Goal: Book appointment/travel/reservation

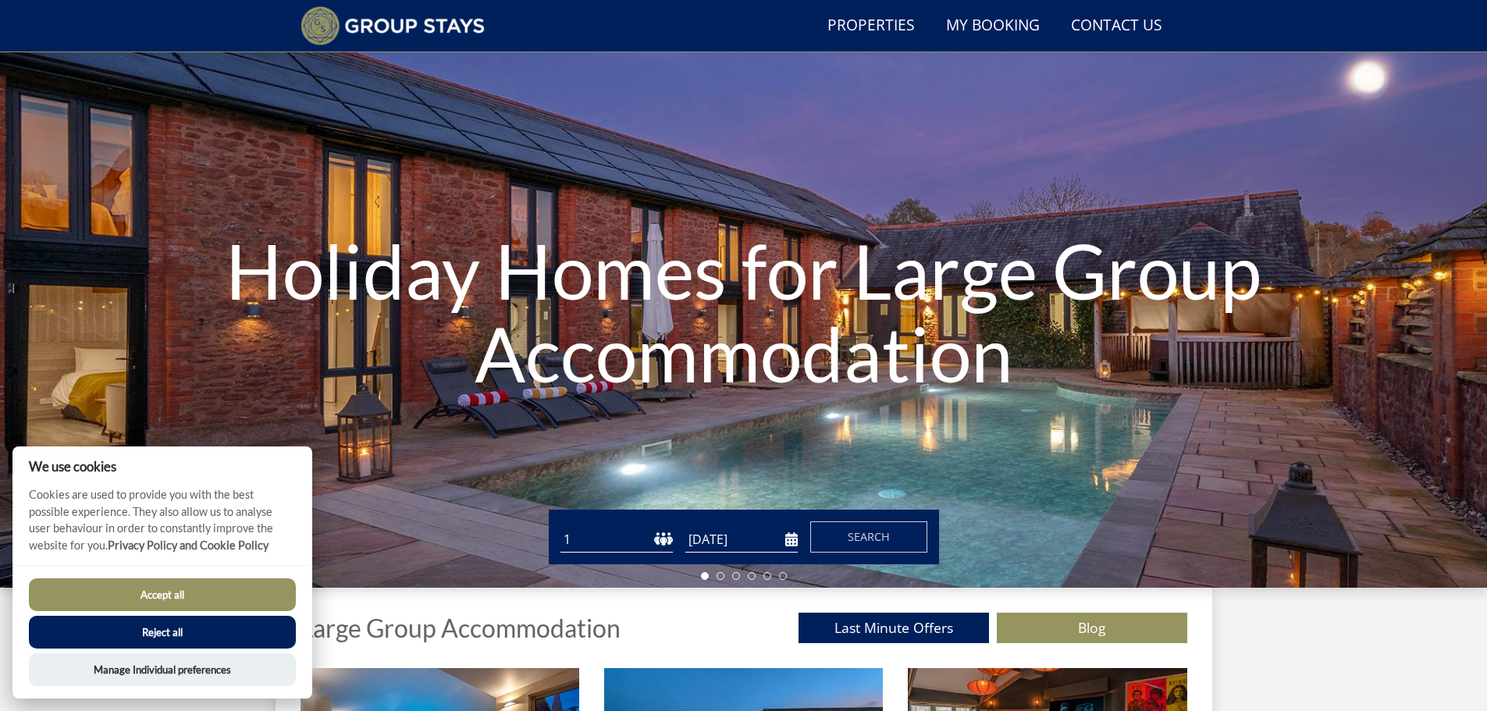
scroll to position [197, 0]
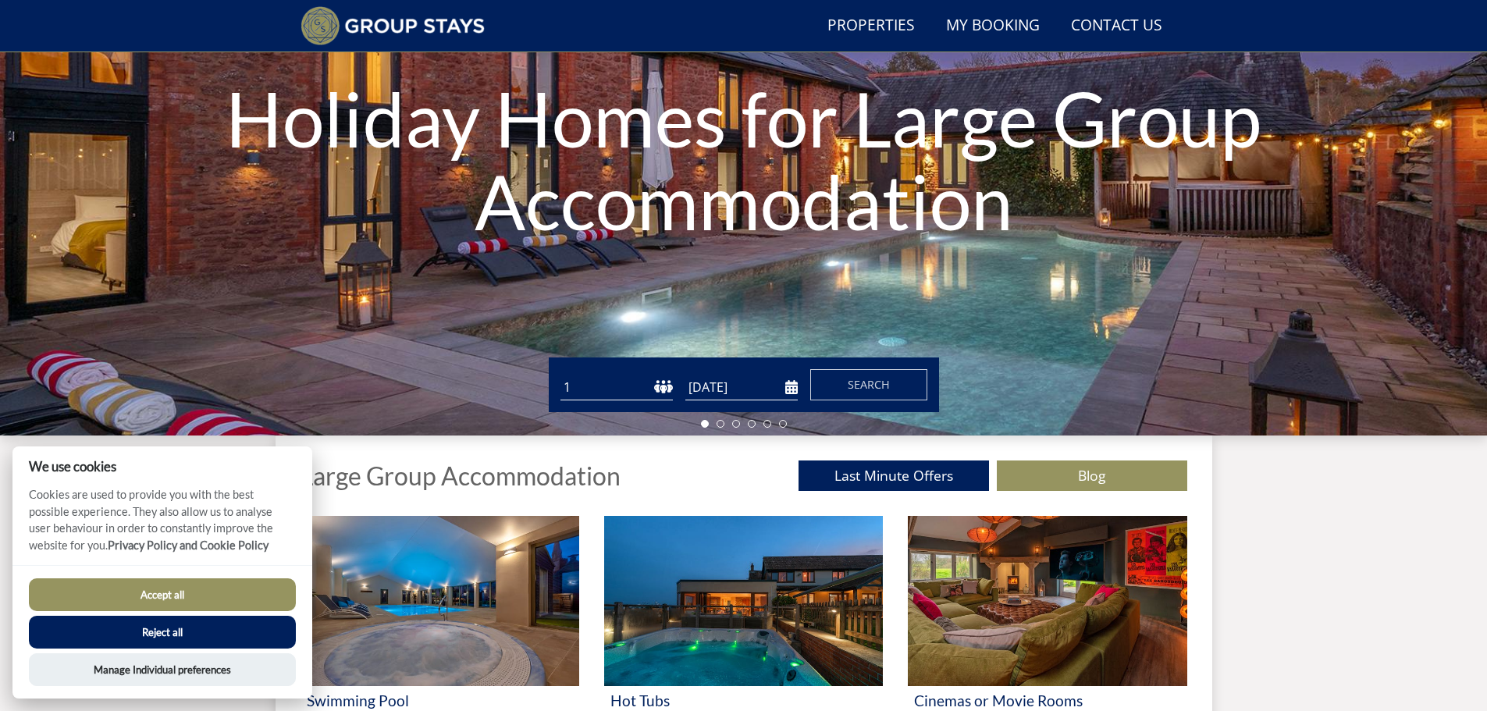
click at [670, 387] on select "1 2 3 4 5 6 7 8 9 10 11 12 13 14 15 16 17 18 19 20 21 22 23 24 25 26 27 28 29 3…" at bounding box center [616, 388] width 112 height 26
drag, startPoint x: 204, startPoint y: 591, endPoint x: 219, endPoint y: 584, distance: 17.1
click at [204, 591] on button "Accept all" at bounding box center [162, 594] width 267 height 33
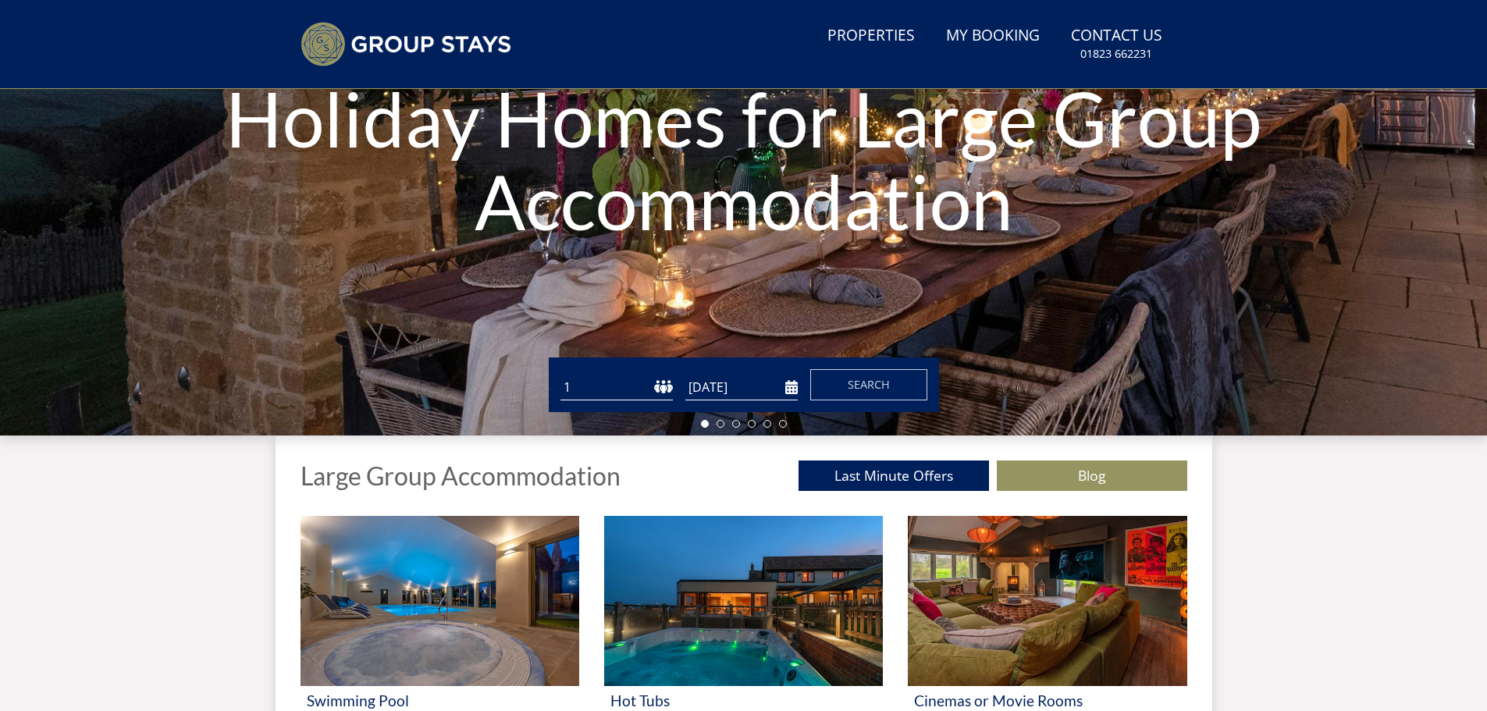
drag, startPoint x: 0, startPoint y: 0, endPoint x: 664, endPoint y: 384, distance: 767.2
click at [664, 384] on select "1 2 3 4 5 6 7 8 9 10 11 12 13 14 15 16 17 18 19 20 21 22 23 24 25 26 27 28 29 3…" at bounding box center [616, 388] width 112 height 26
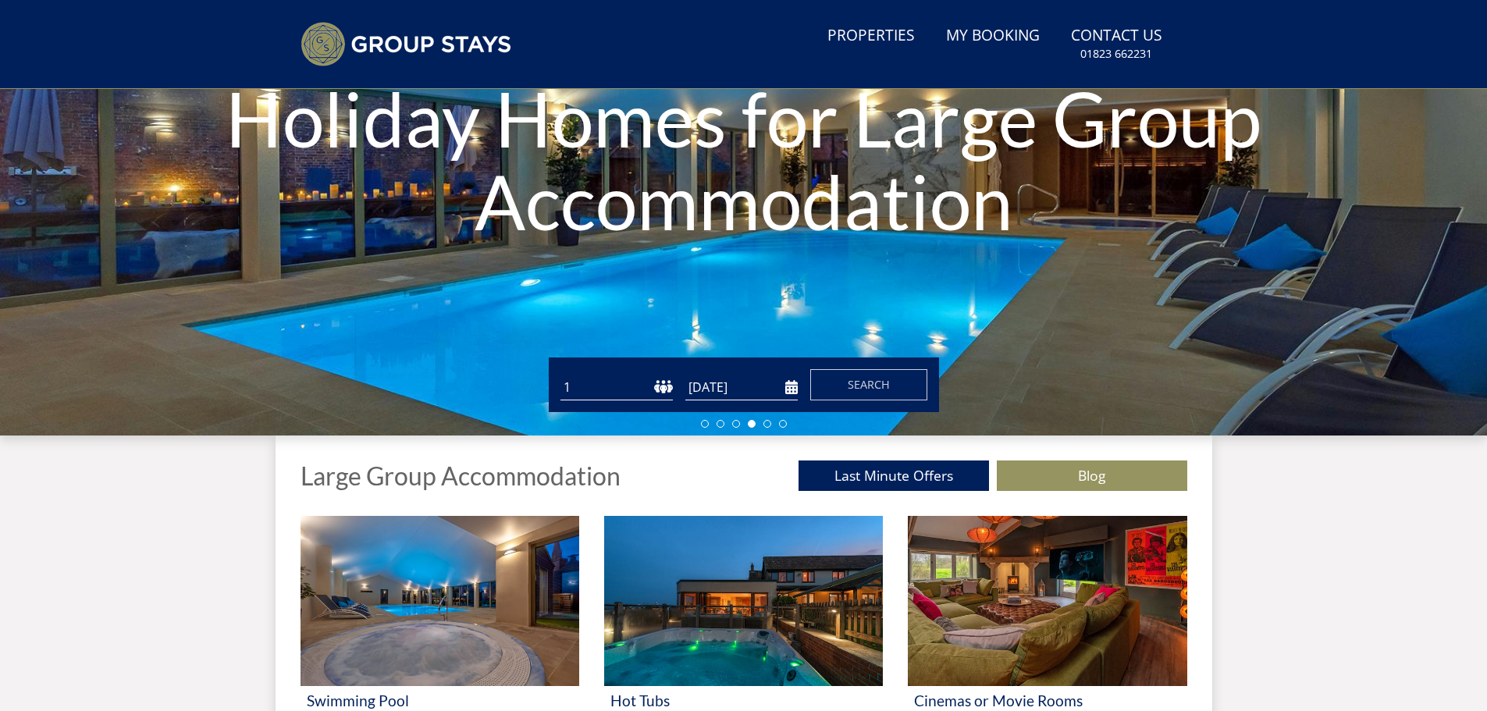
select select "11"
click at [560, 375] on select "1 2 3 4 5 6 7 8 9 10 11 12 13 14 15 16 17 18 19 20 21 22 23 24 25 26 27 28 29 3…" at bounding box center [616, 388] width 112 height 26
click at [792, 386] on input "[DATE]" at bounding box center [741, 388] width 112 height 26
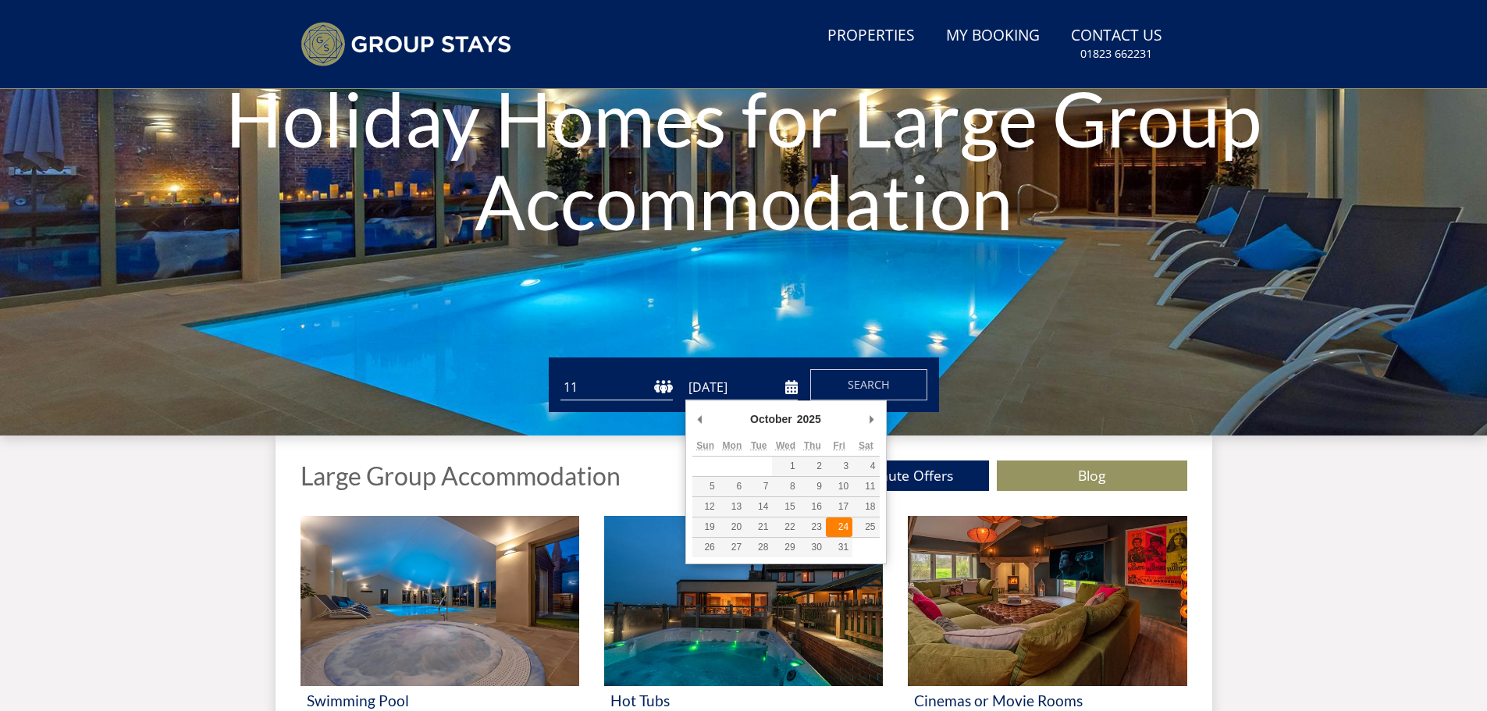
type input "[DATE]"
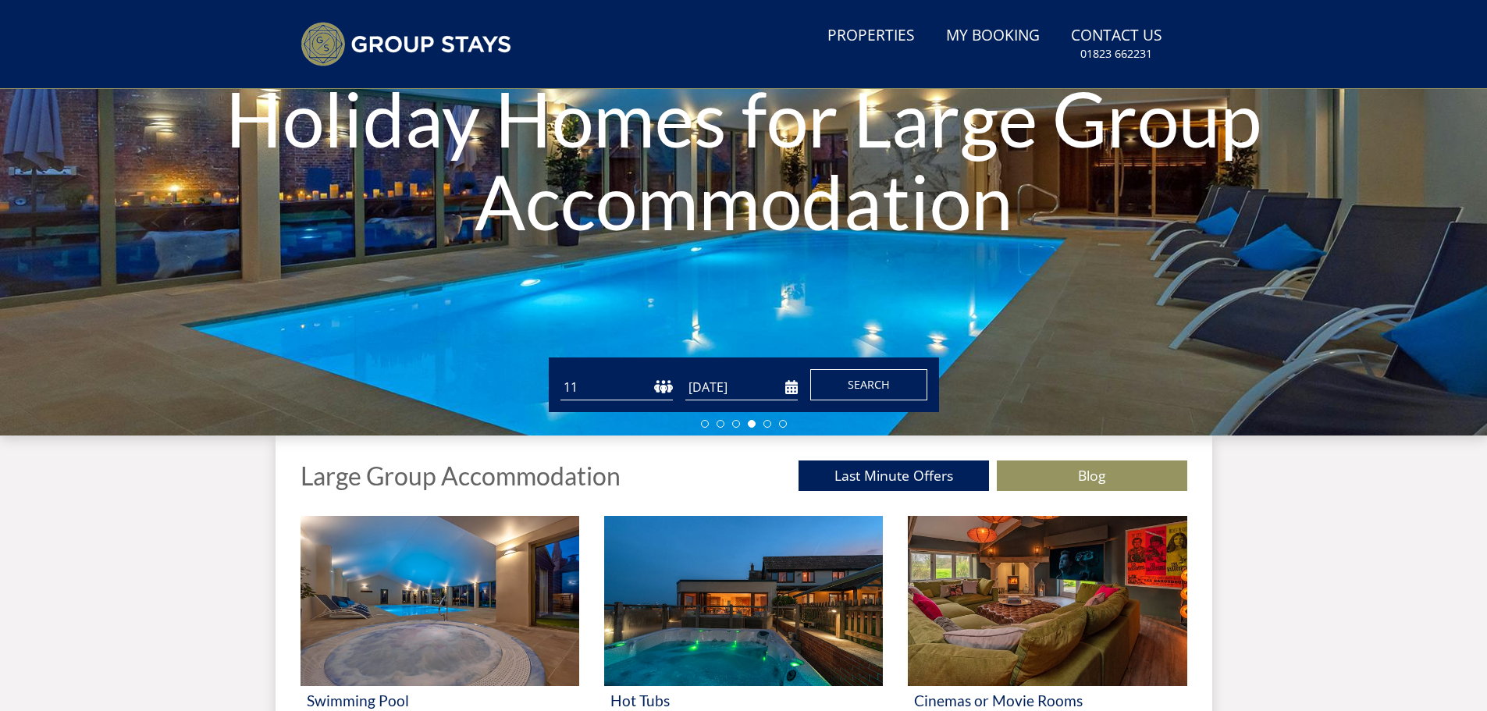
drag, startPoint x: 866, startPoint y: 383, endPoint x: 905, endPoint y: 380, distance: 39.1
click at [866, 383] on span "Search" at bounding box center [869, 384] width 42 height 15
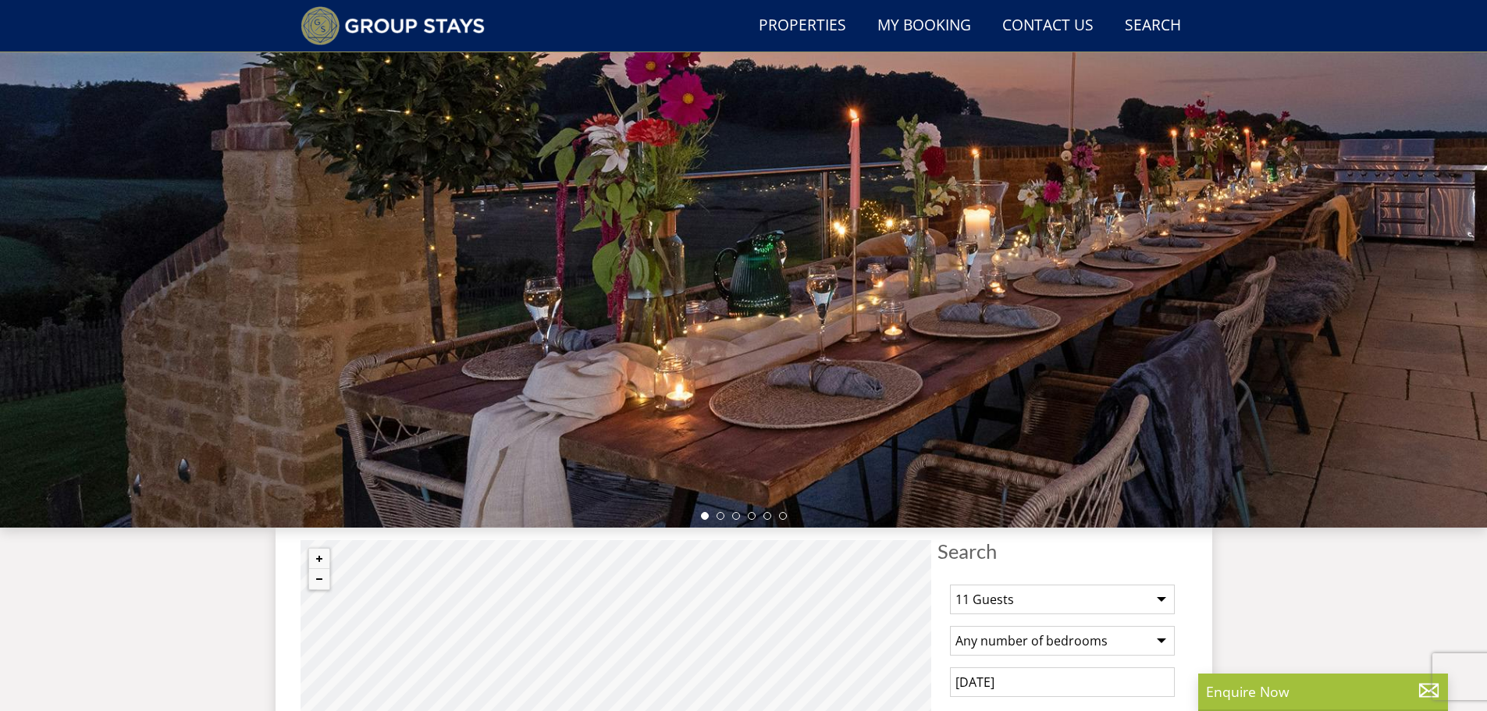
scroll to position [456, 0]
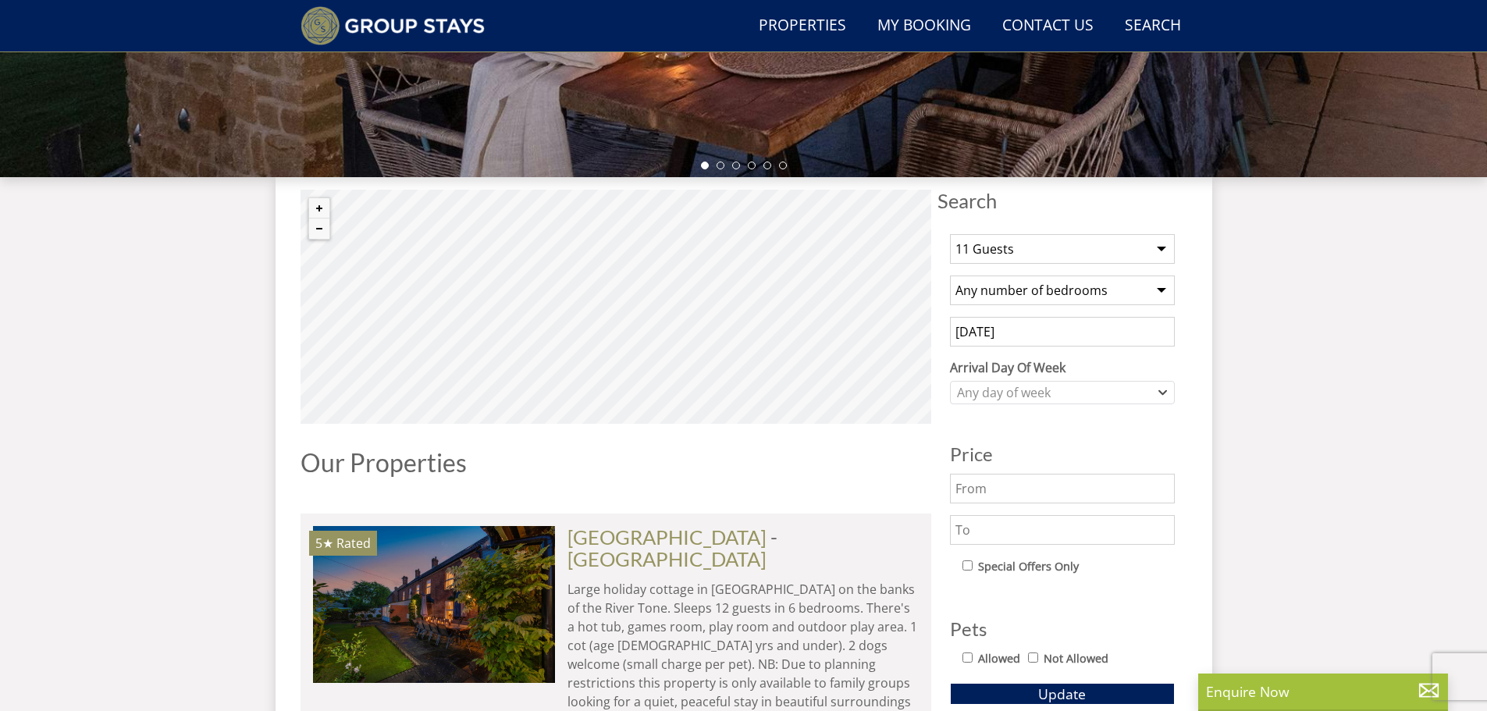
click at [1088, 296] on select "Any number of bedrooms 3 Bedrooms 4 Bedrooms 5 Bedrooms 6 Bedrooms 7 Bedrooms 8…" at bounding box center [1062, 291] width 225 height 30
select select "5"
click at [950, 276] on select "Any number of bedrooms 3 Bedrooms 4 Bedrooms 5 Bedrooms 6 Bedrooms 7 Bedrooms 8…" at bounding box center [1062, 291] width 225 height 30
click at [1033, 392] on div "Any day of week" at bounding box center [1054, 392] width 202 height 17
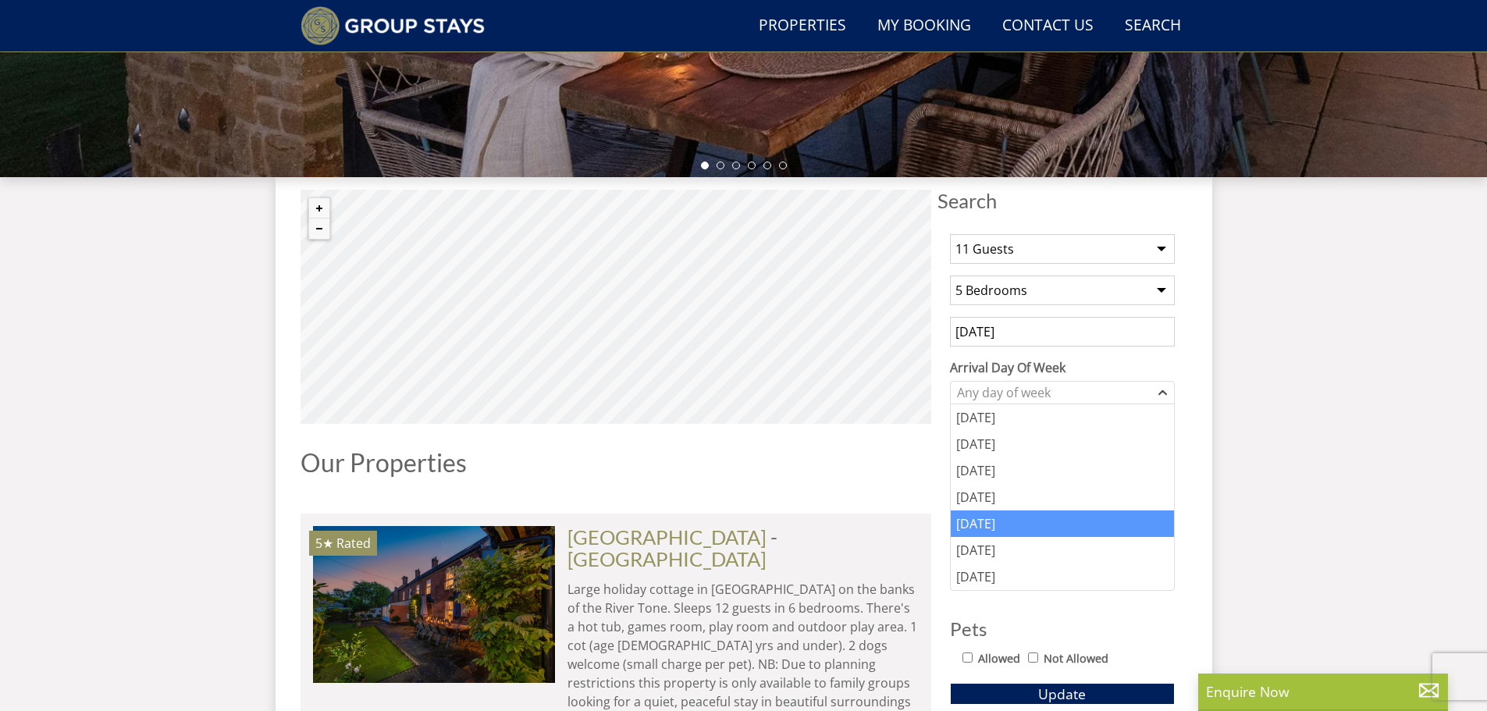
click at [973, 528] on div "[DATE]" at bounding box center [1062, 523] width 223 height 27
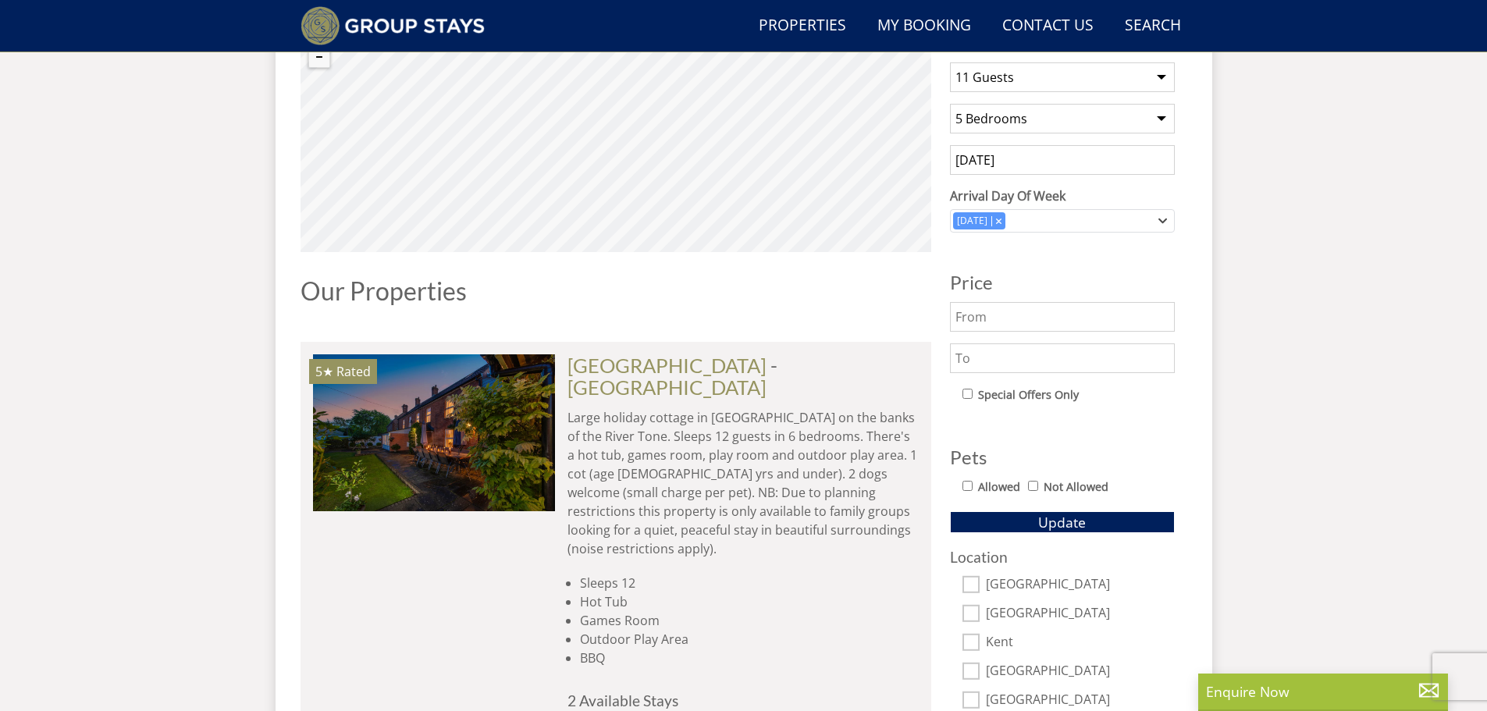
scroll to position [690, 0]
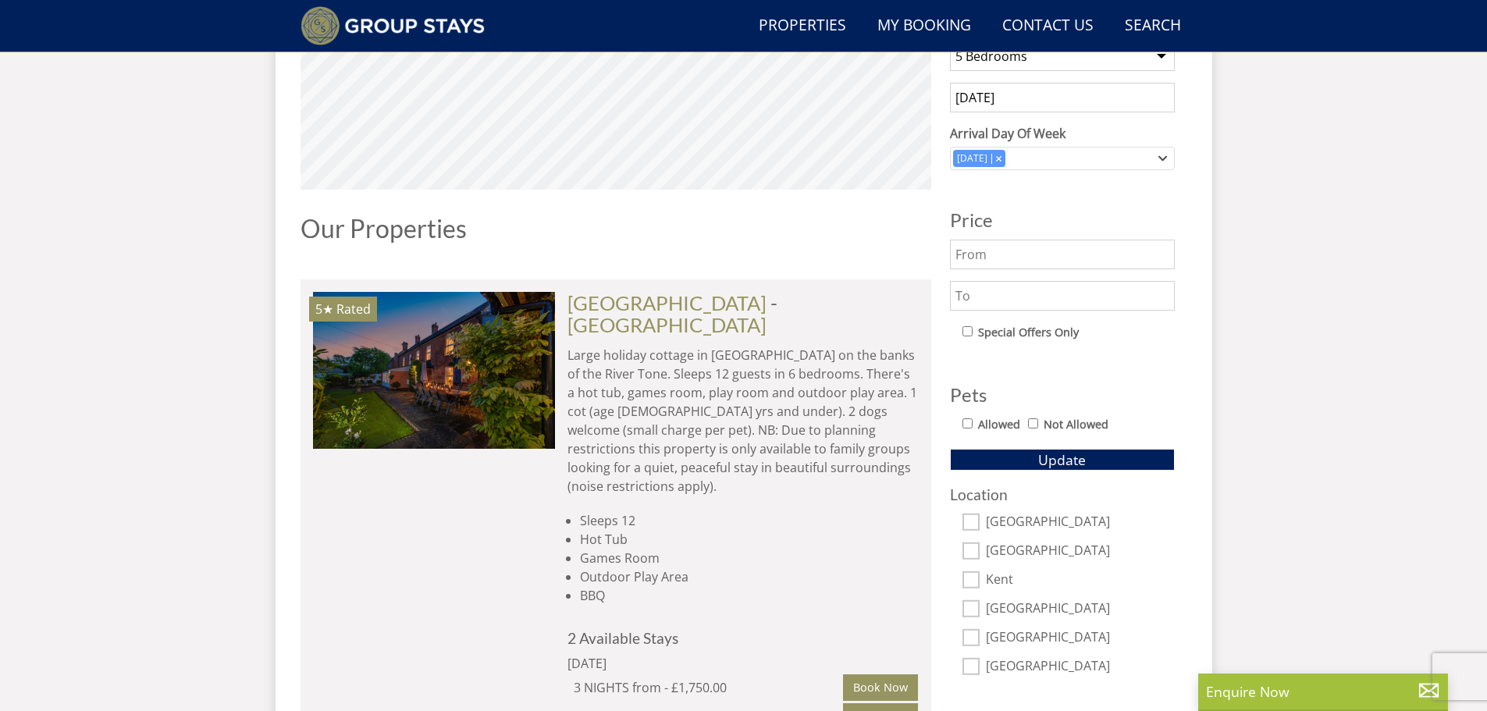
click at [969, 421] on input "Allowed" at bounding box center [967, 423] width 10 height 10
checkbox input "true"
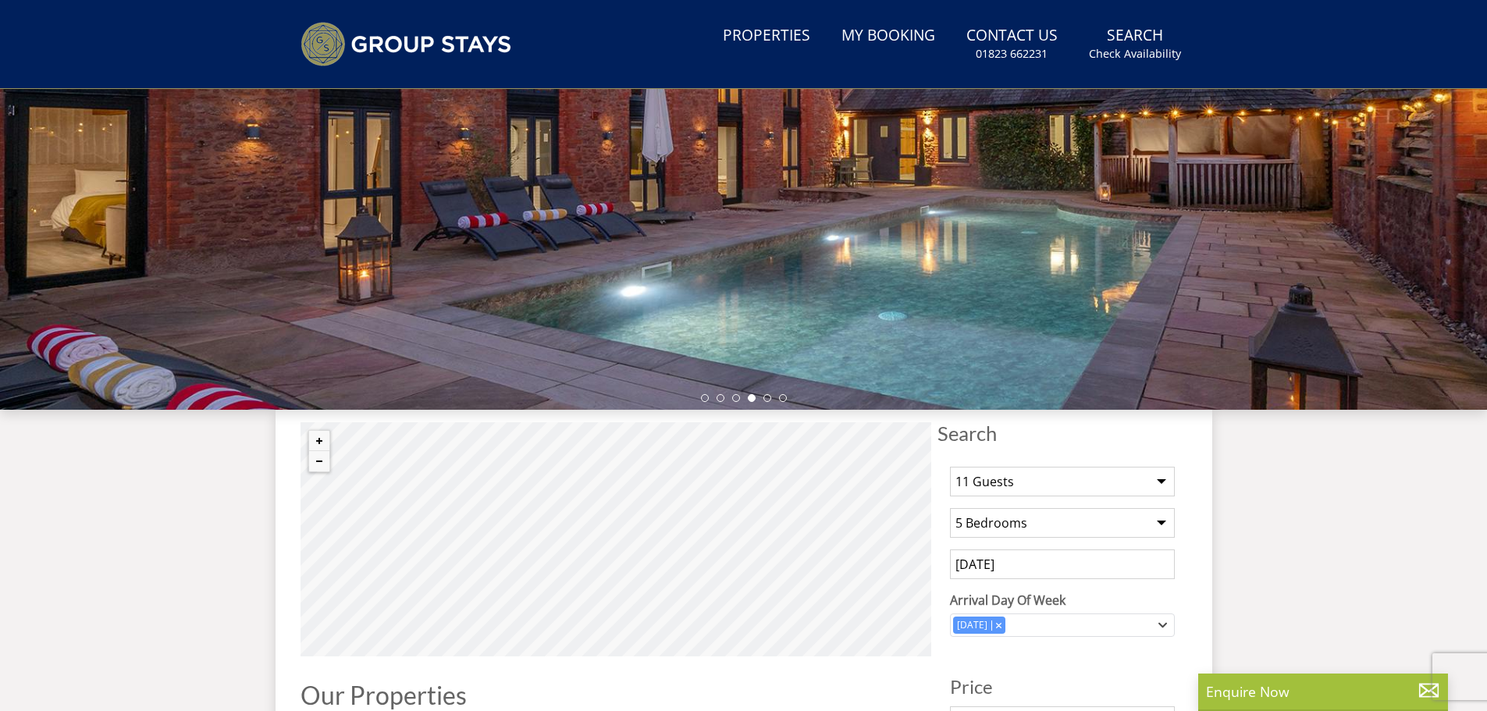
scroll to position [454, 0]
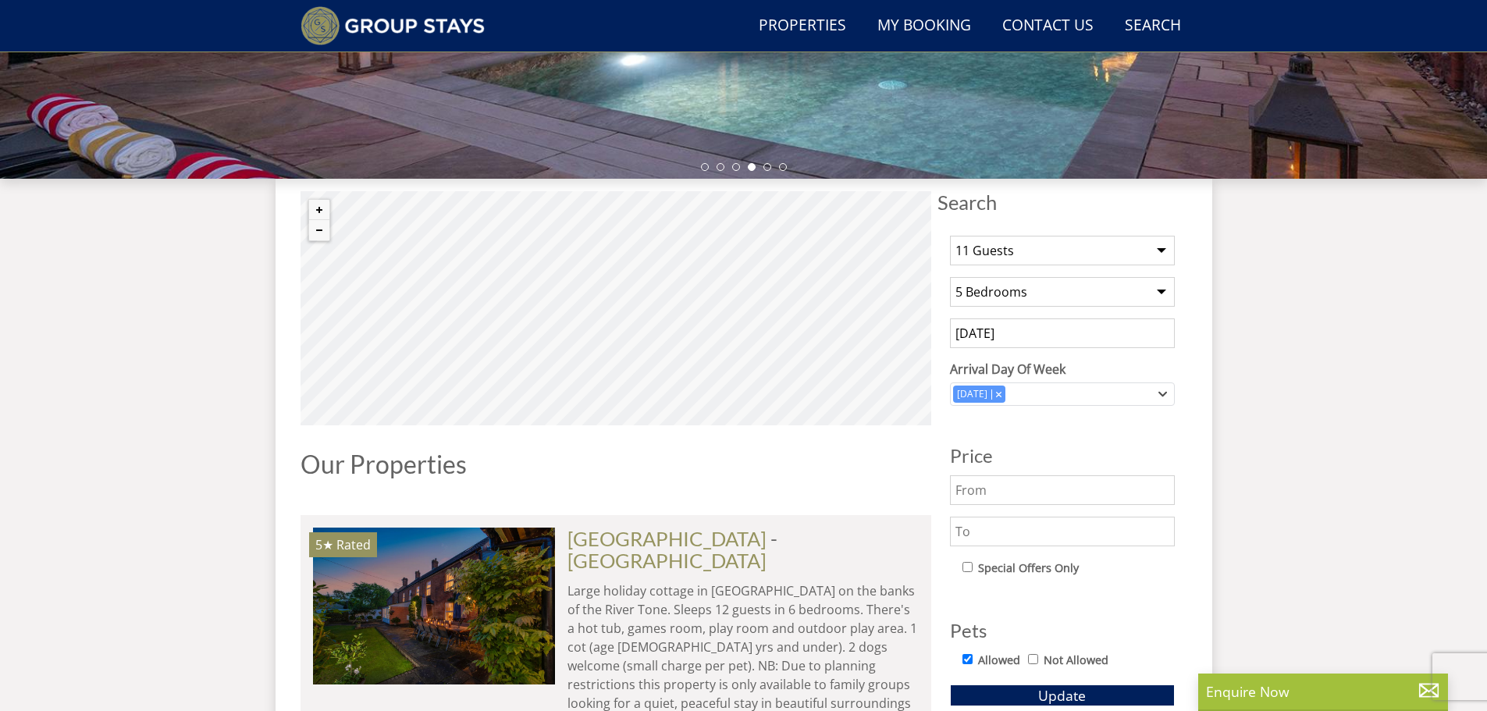
click at [996, 542] on input "text" at bounding box center [1062, 532] width 225 height 30
type input "2000"
click at [1074, 690] on span "Update" at bounding box center [1062, 695] width 48 height 19
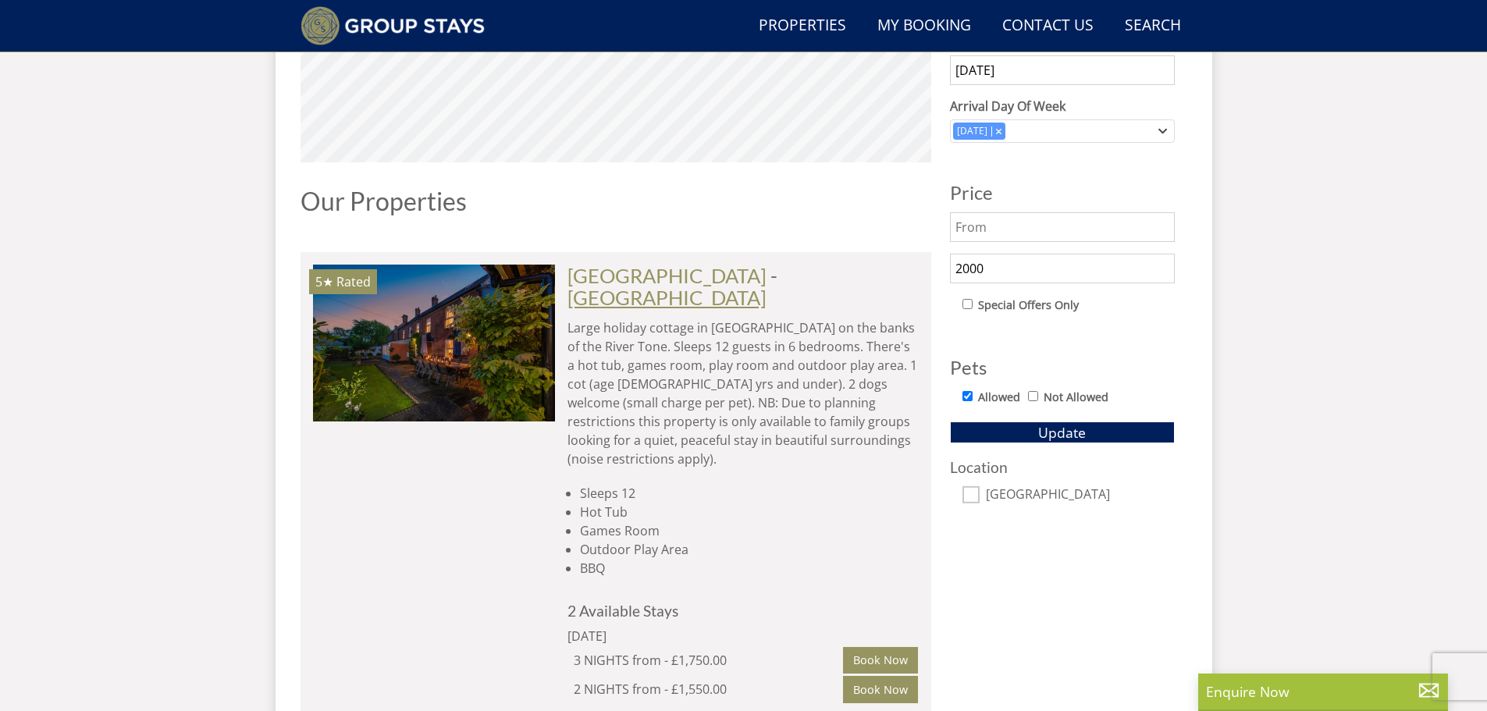
scroll to position [690, 0]
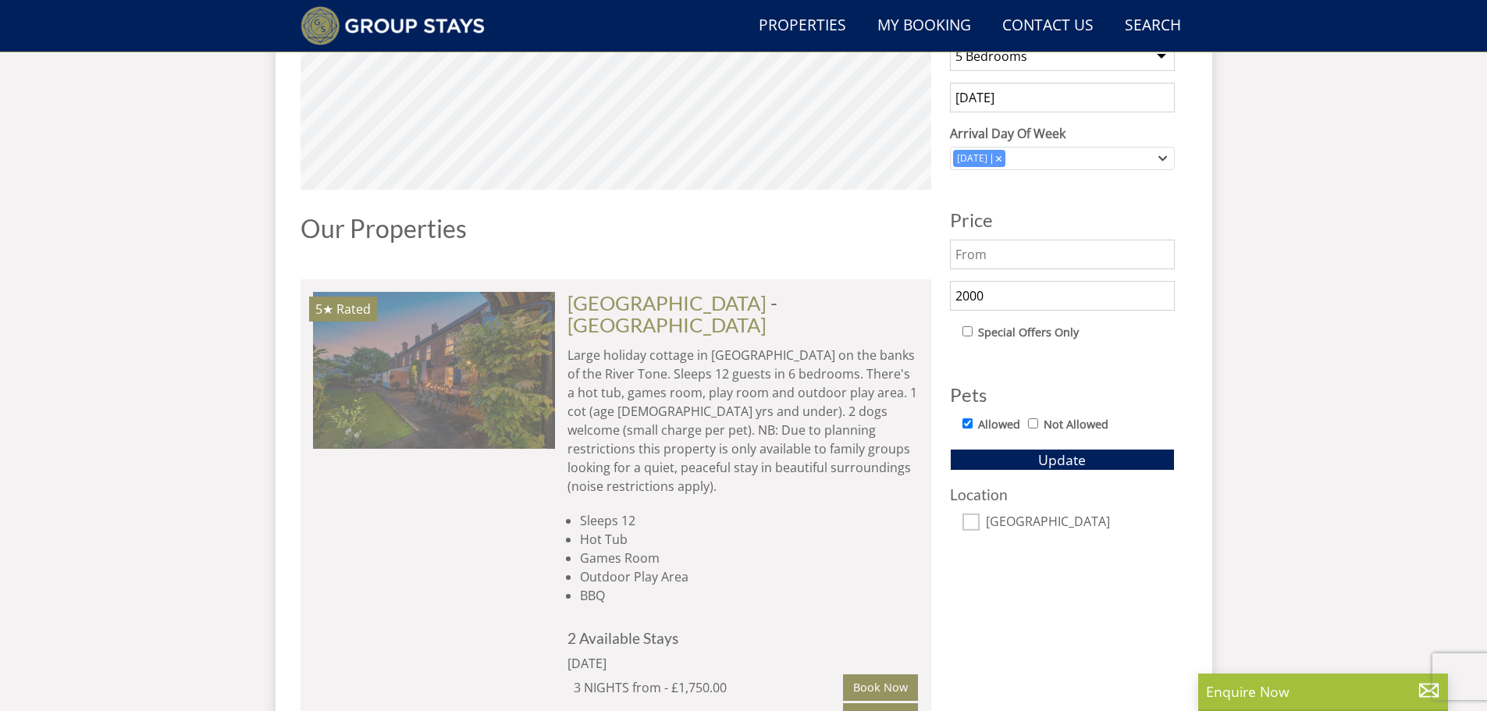
click at [471, 378] on img at bounding box center [434, 370] width 242 height 156
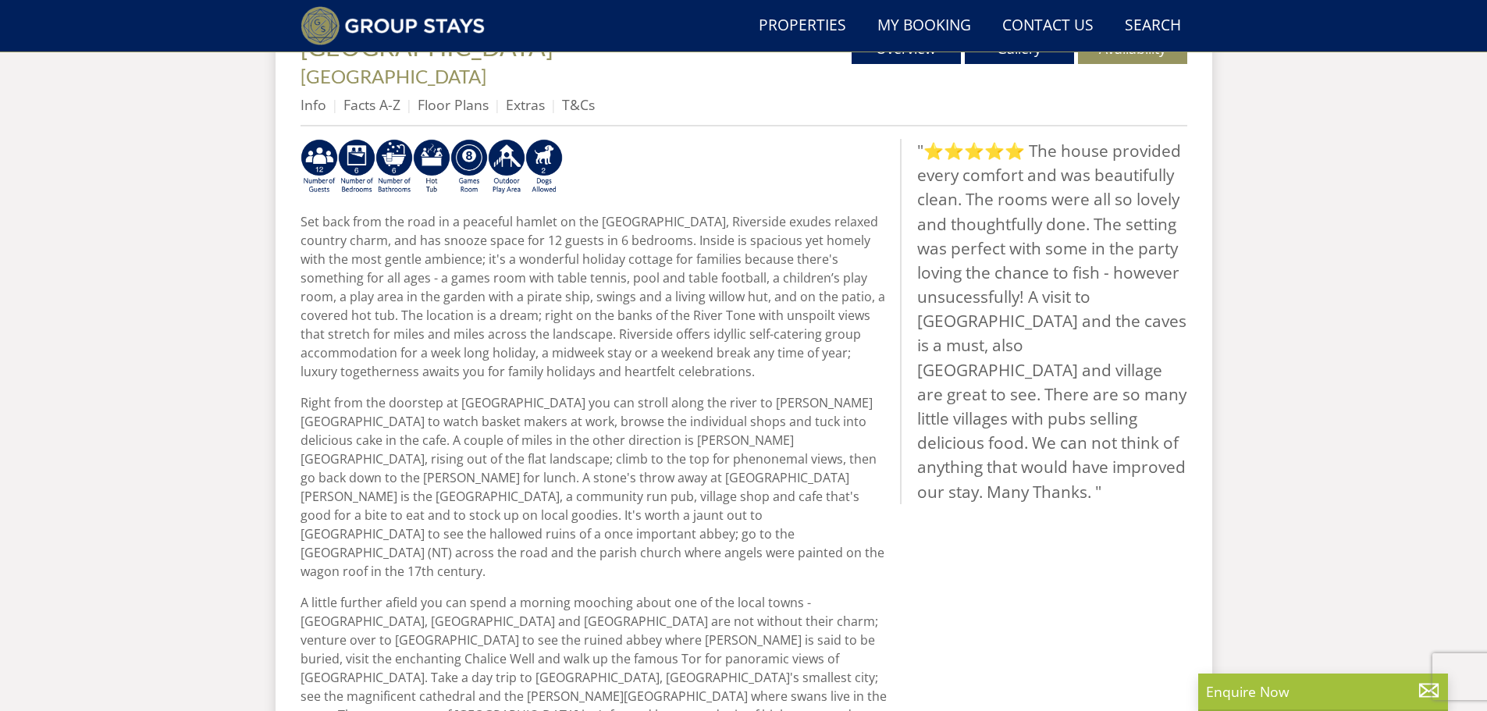
scroll to position [222, 0]
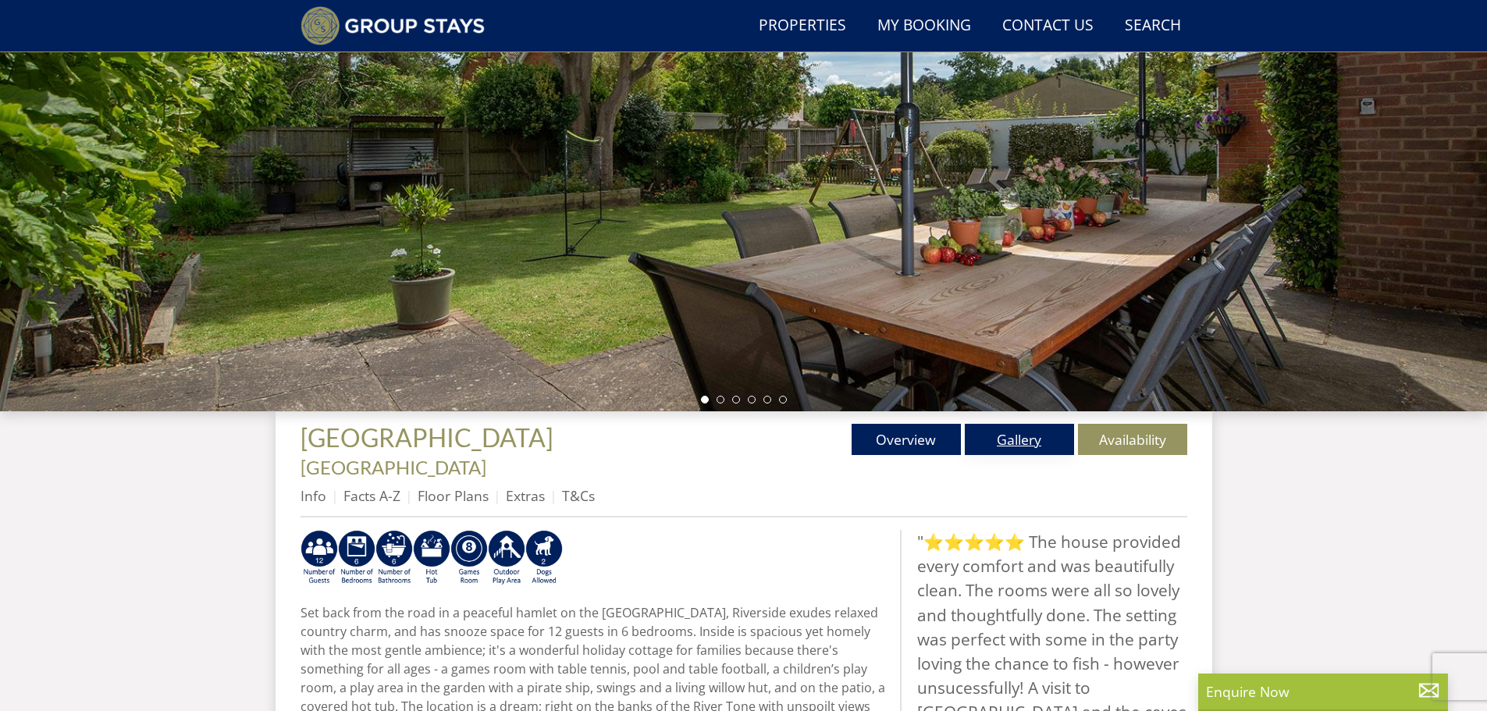
click at [1024, 435] on link "Gallery" at bounding box center [1019, 439] width 109 height 31
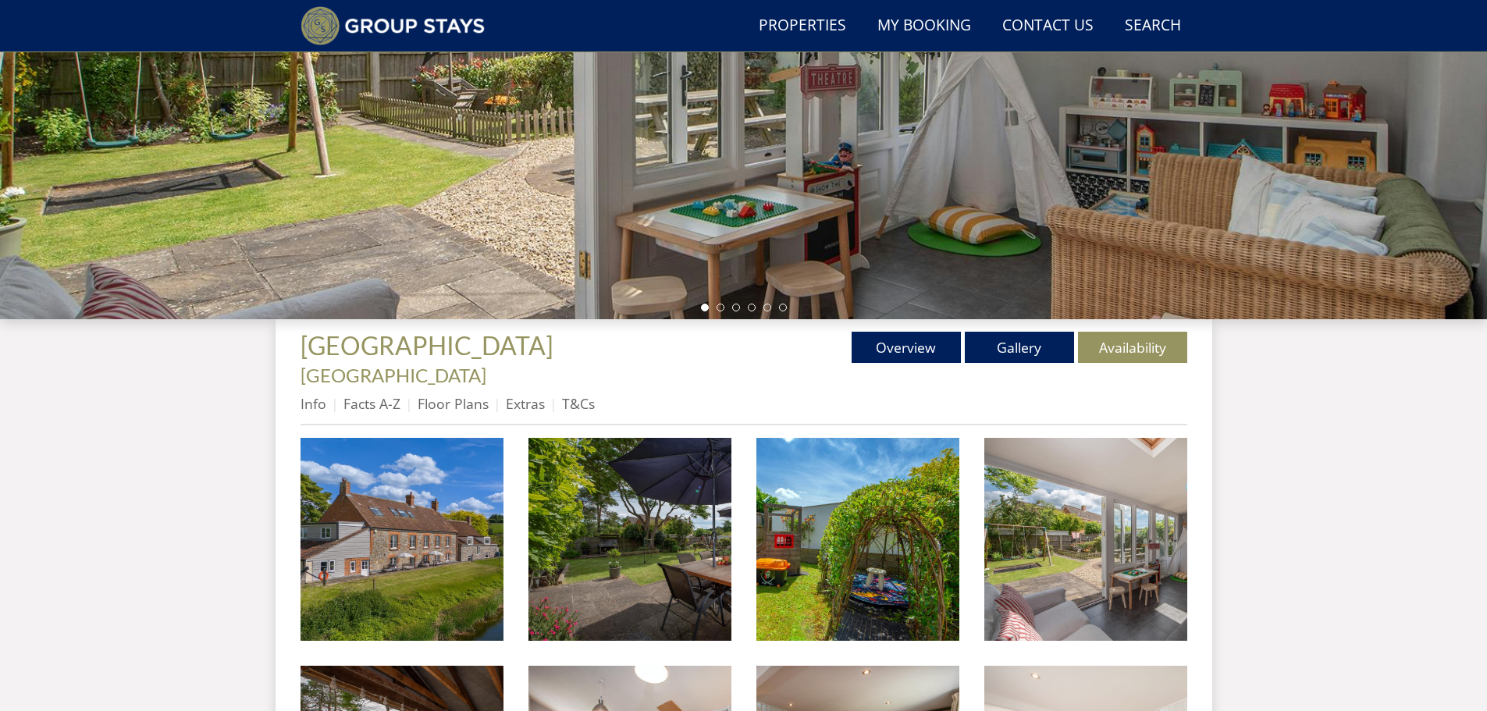
scroll to position [529, 0]
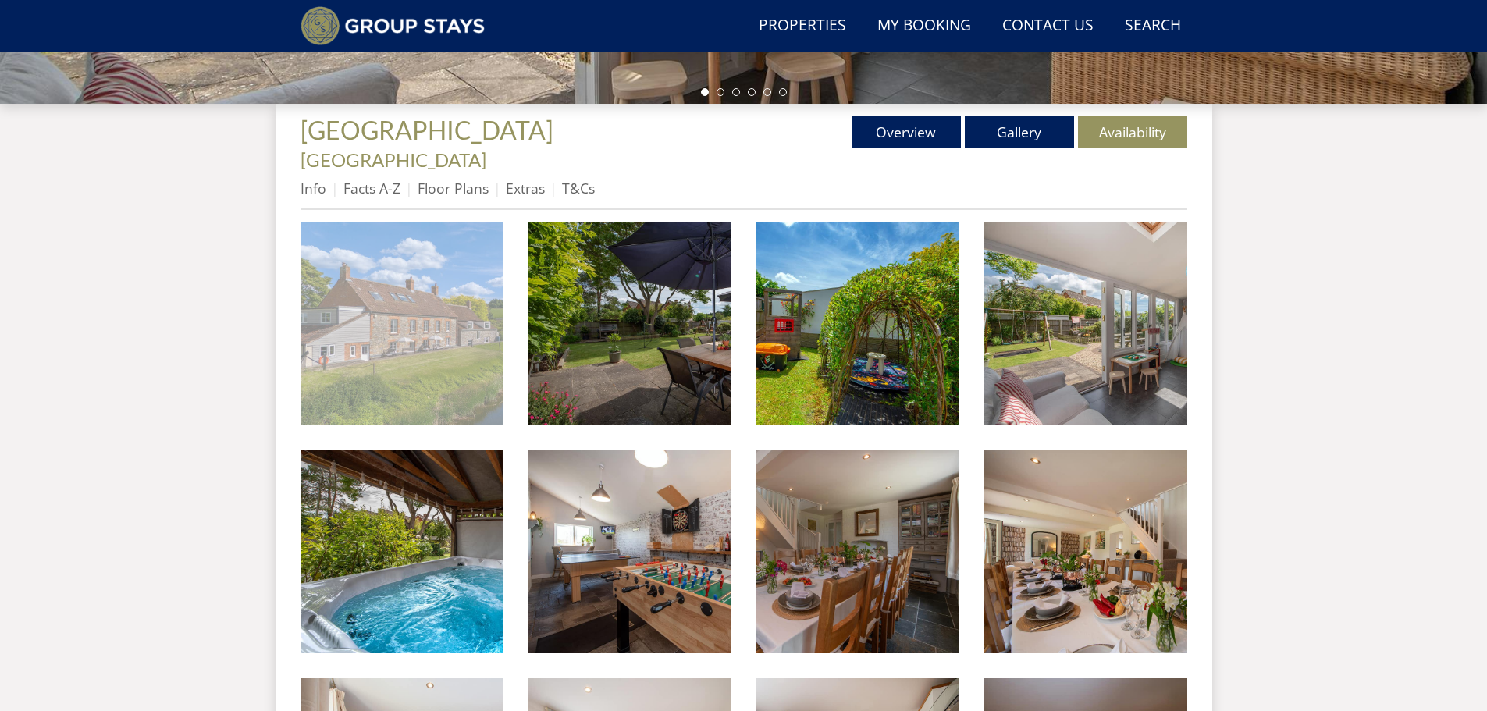
click at [421, 290] on img at bounding box center [401, 323] width 203 height 203
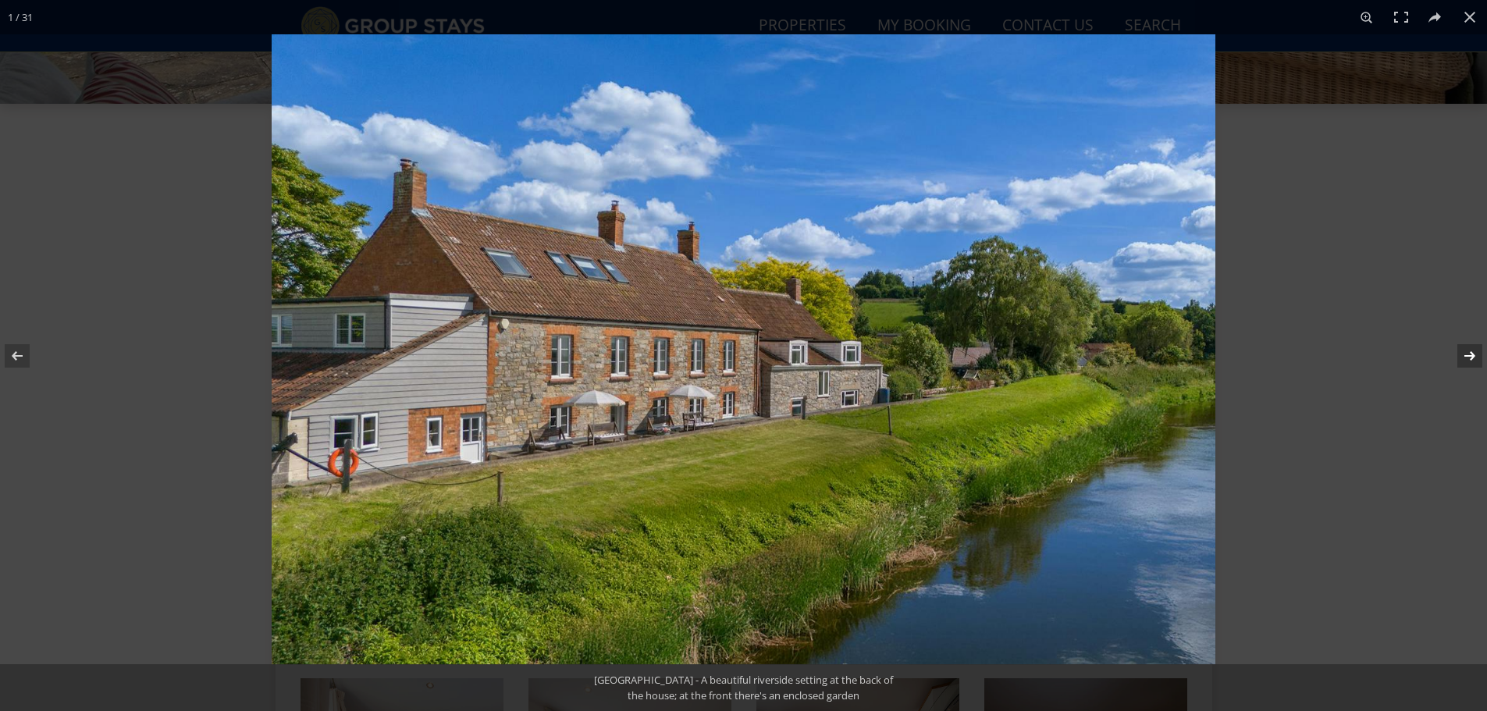
click at [1464, 358] on button at bounding box center [1459, 356] width 55 height 78
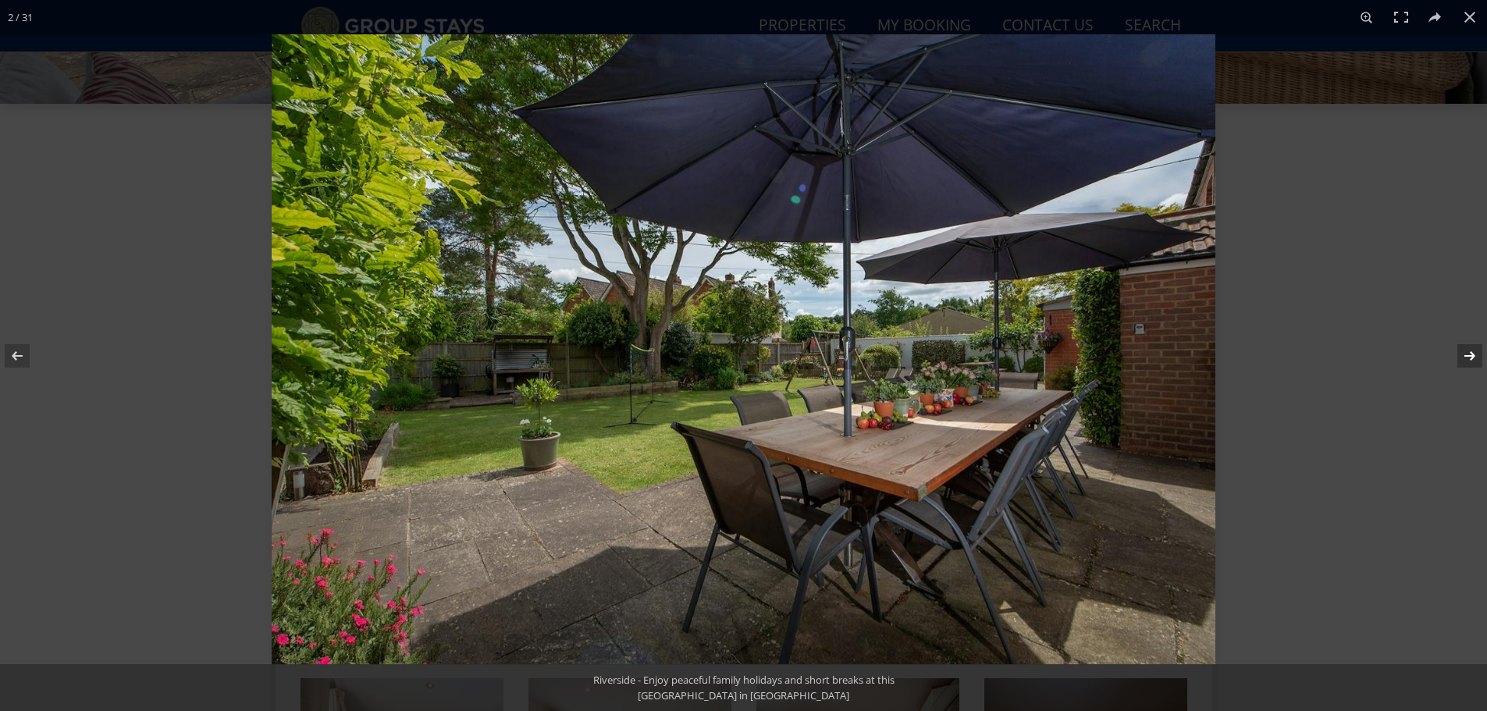
click at [1464, 358] on button at bounding box center [1459, 356] width 55 height 78
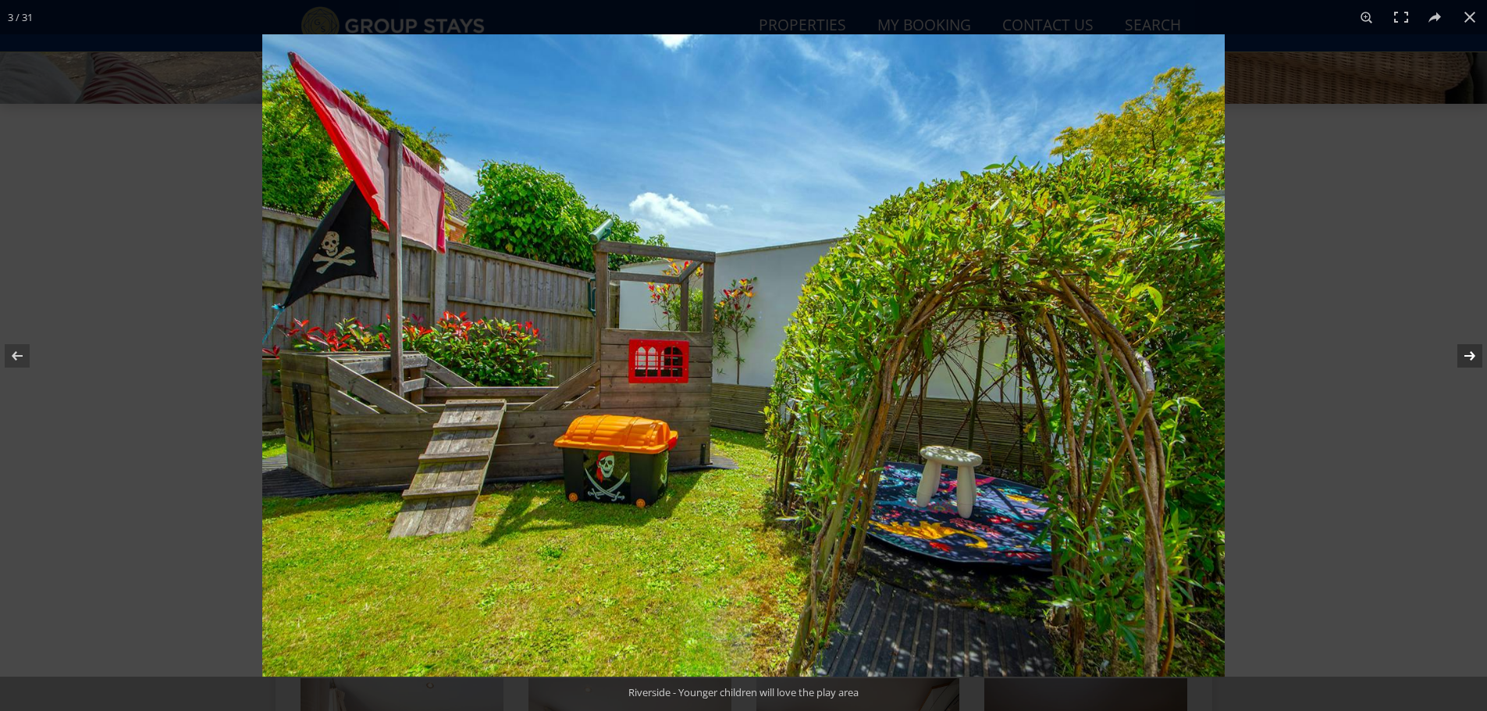
click at [1464, 358] on button at bounding box center [1459, 356] width 55 height 78
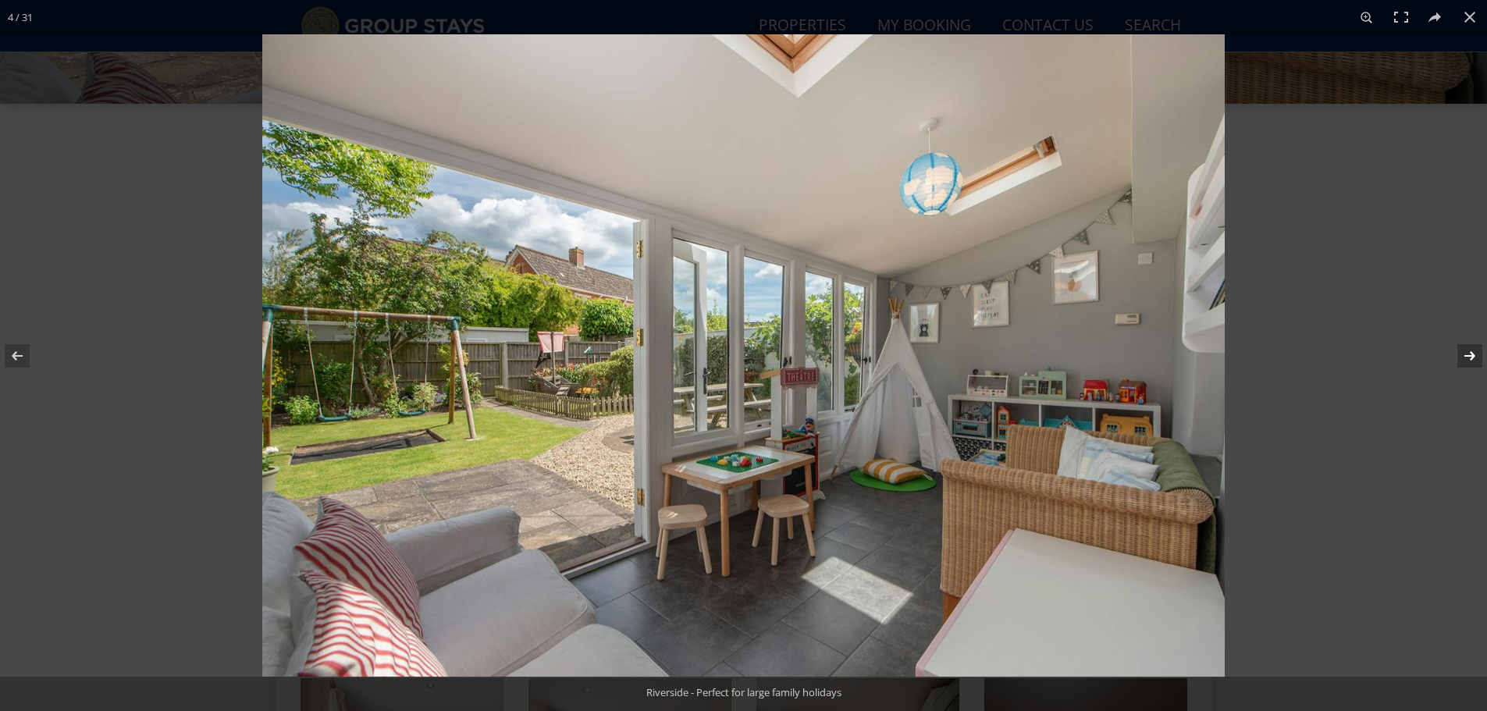
click at [1464, 358] on button at bounding box center [1459, 356] width 55 height 78
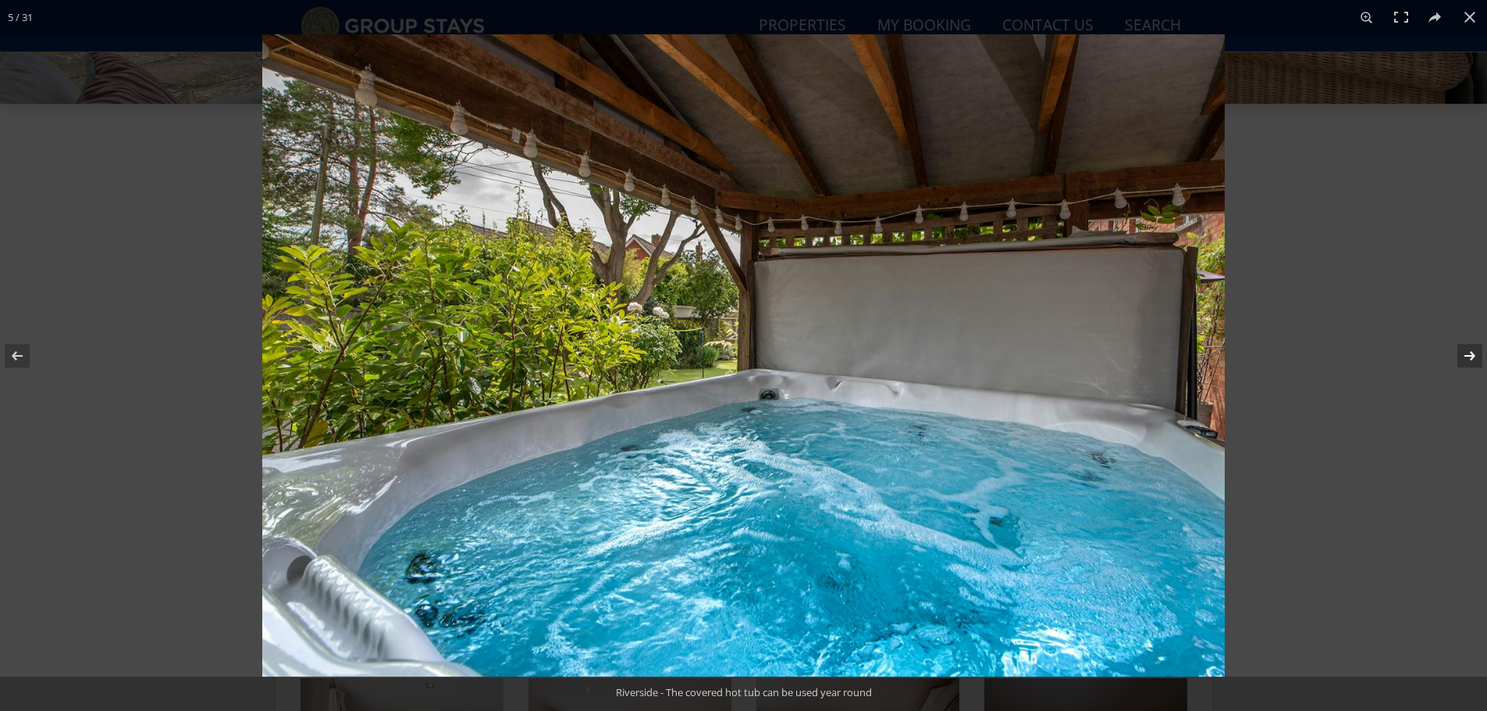
click at [1464, 358] on button at bounding box center [1459, 356] width 55 height 78
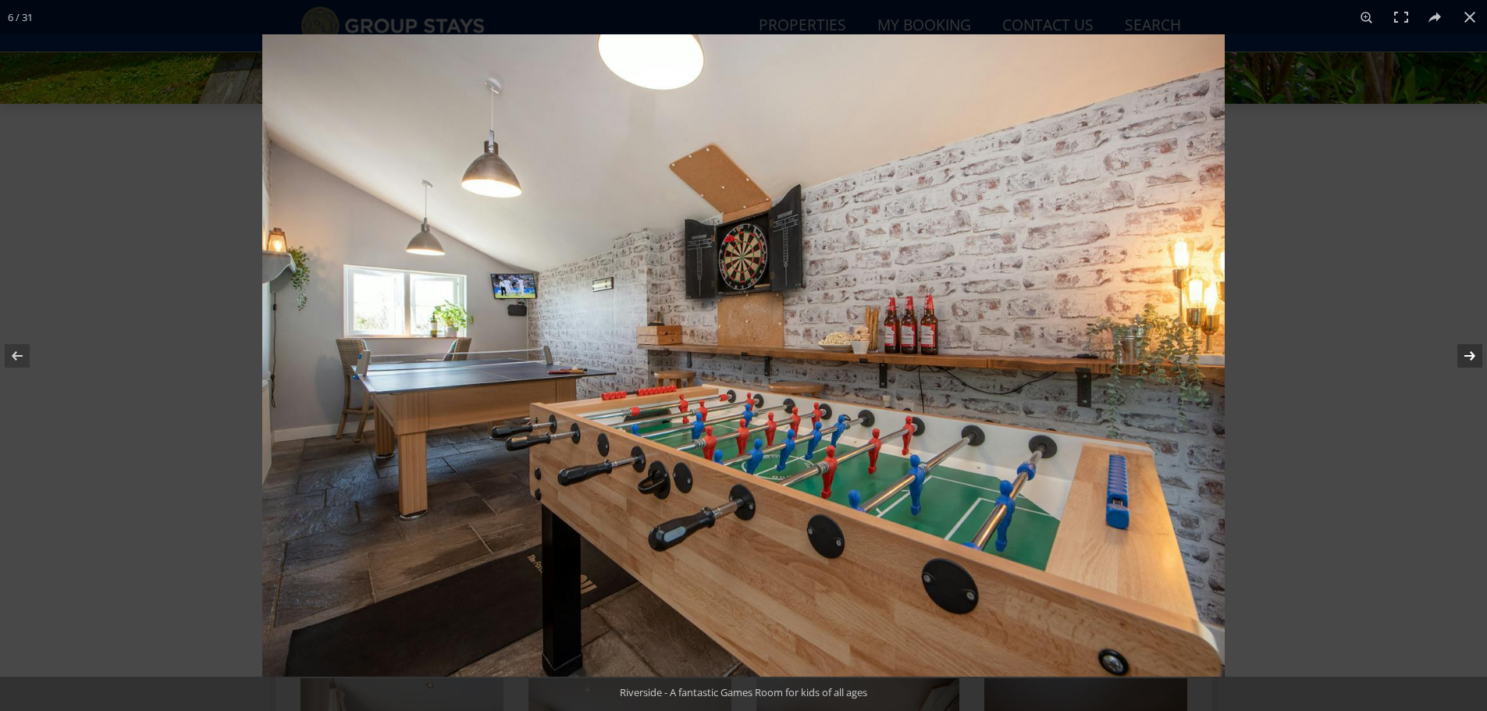
click at [1464, 358] on button at bounding box center [1459, 356] width 55 height 78
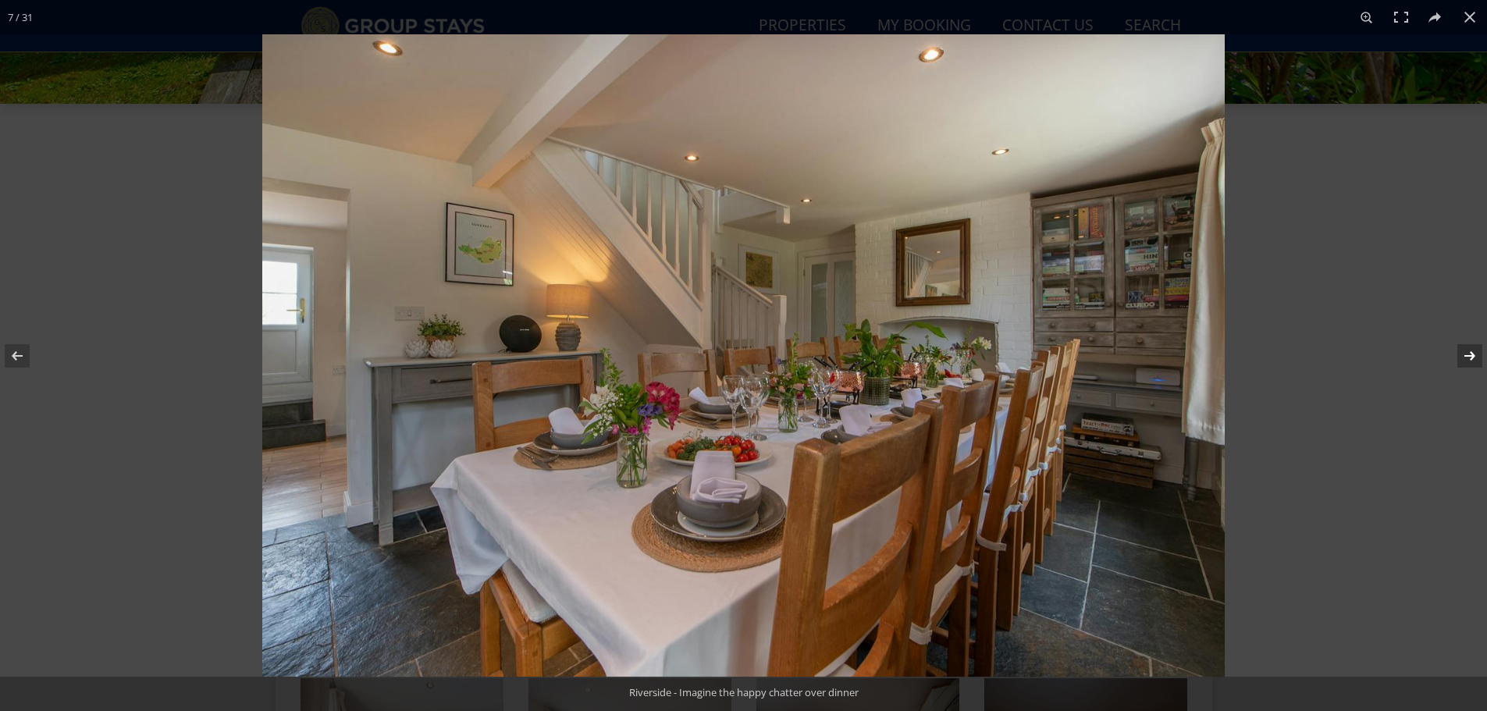
click at [1464, 358] on button at bounding box center [1459, 356] width 55 height 78
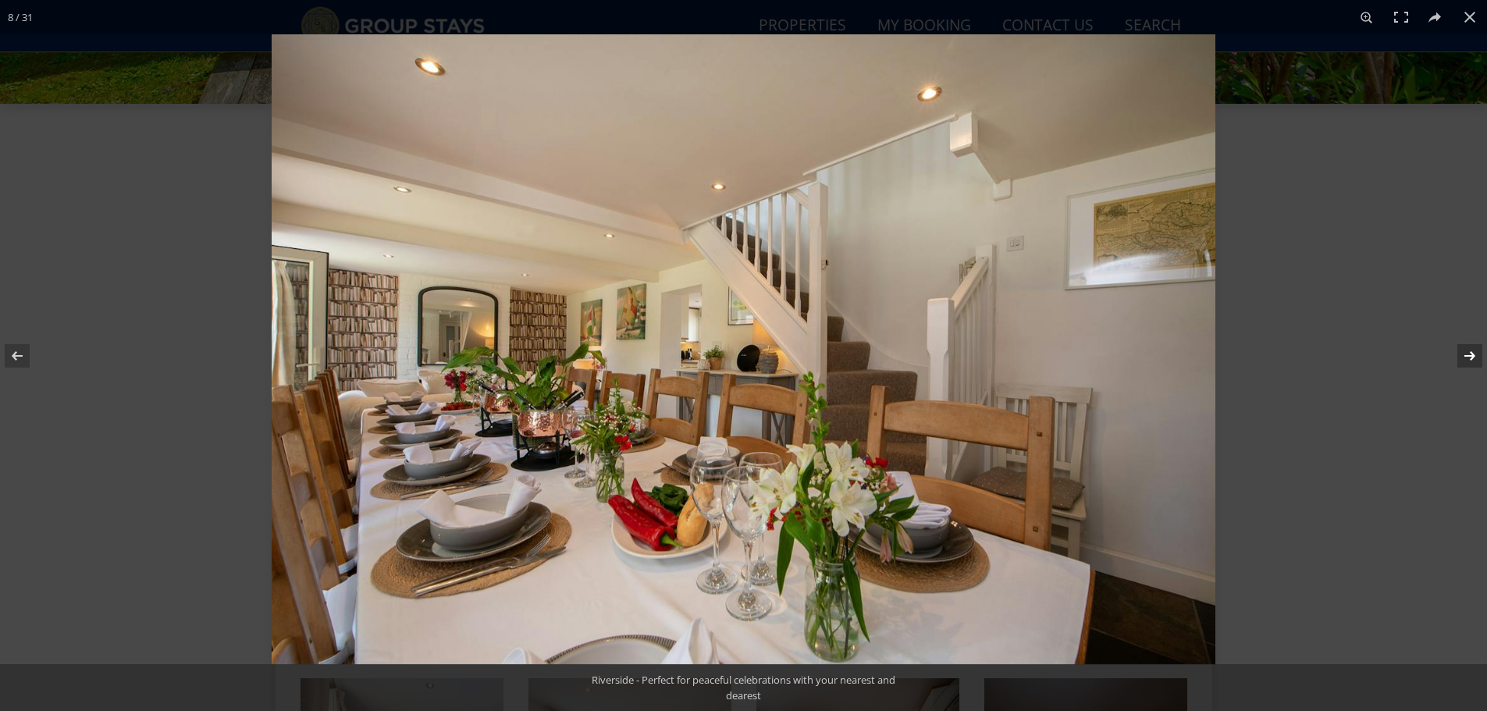
click at [1464, 358] on button at bounding box center [1459, 356] width 55 height 78
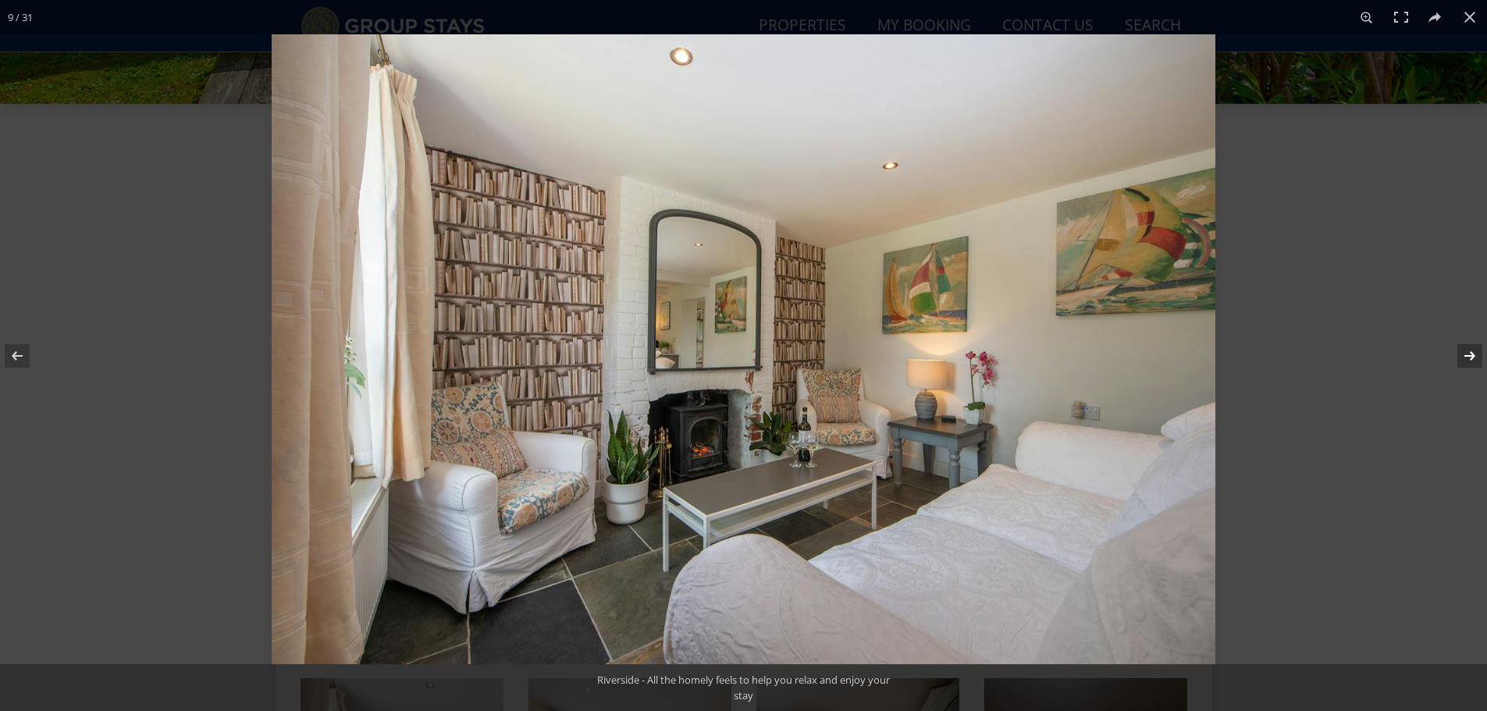
click at [1464, 358] on button at bounding box center [1459, 356] width 55 height 78
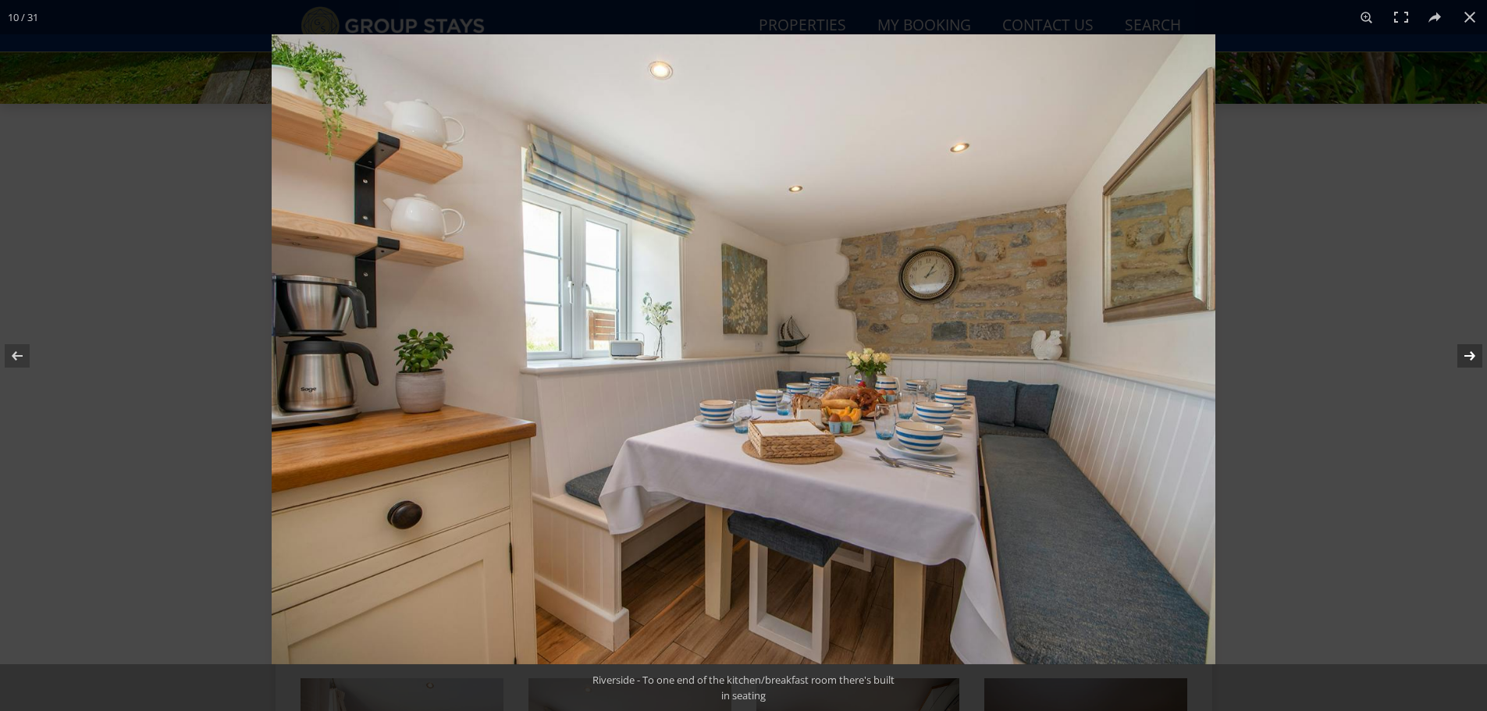
click at [1464, 358] on button at bounding box center [1459, 356] width 55 height 78
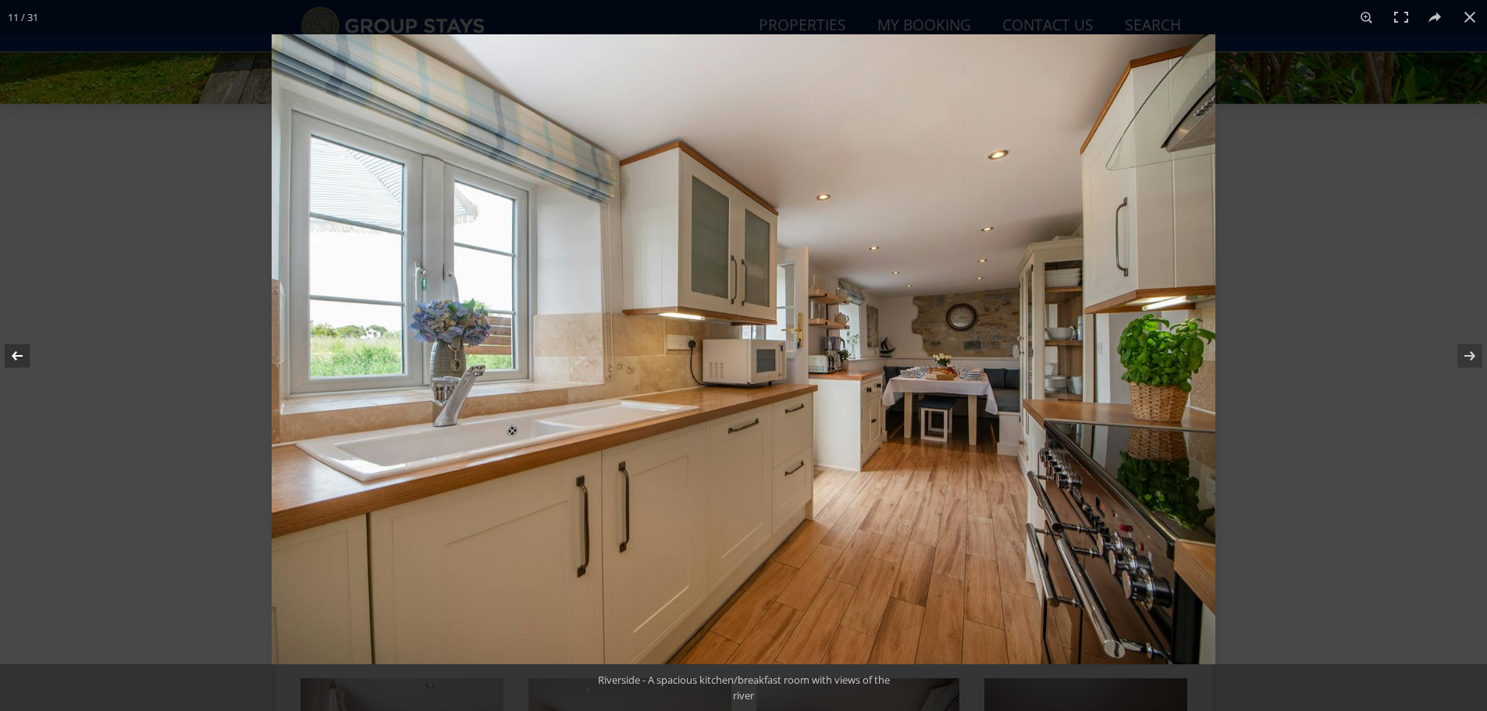
click at [23, 355] on button at bounding box center [27, 356] width 55 height 78
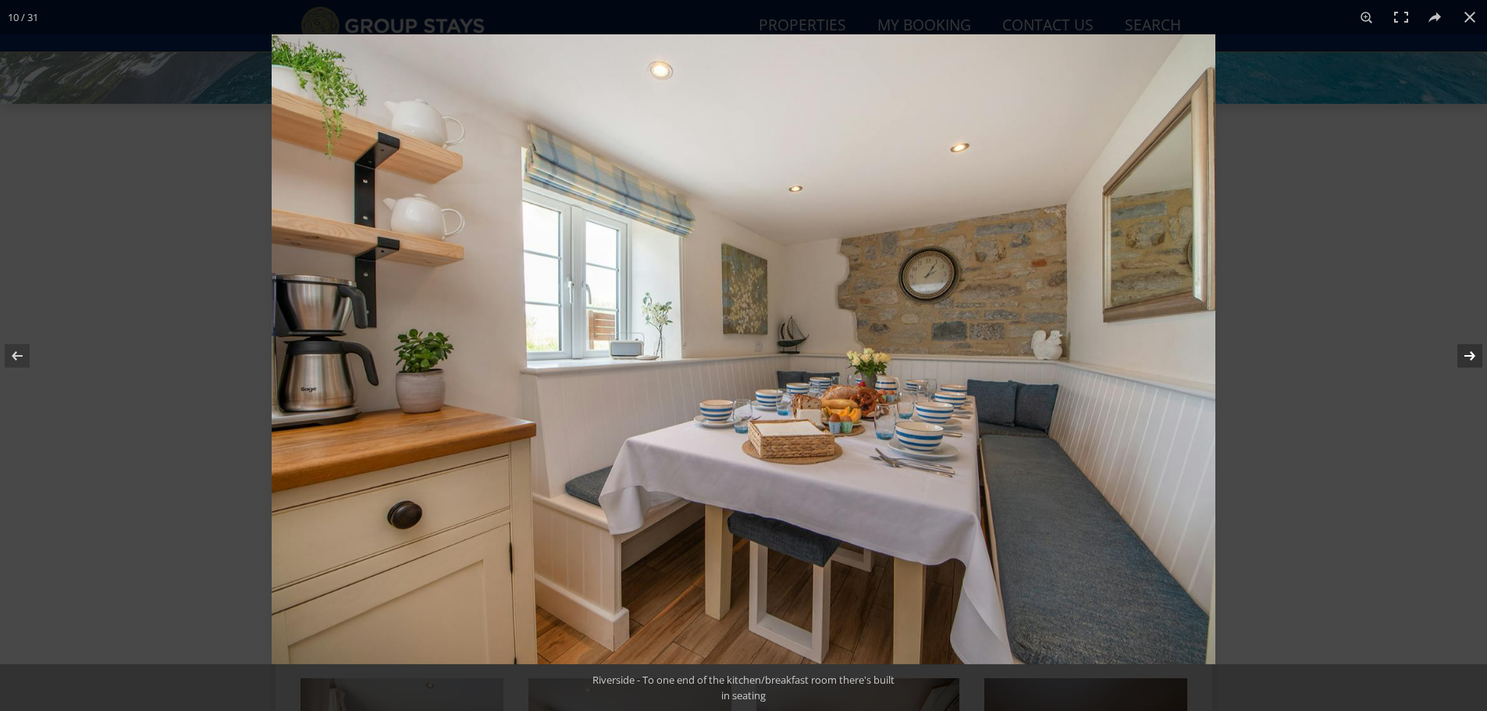
click at [1464, 356] on button at bounding box center [1459, 356] width 55 height 78
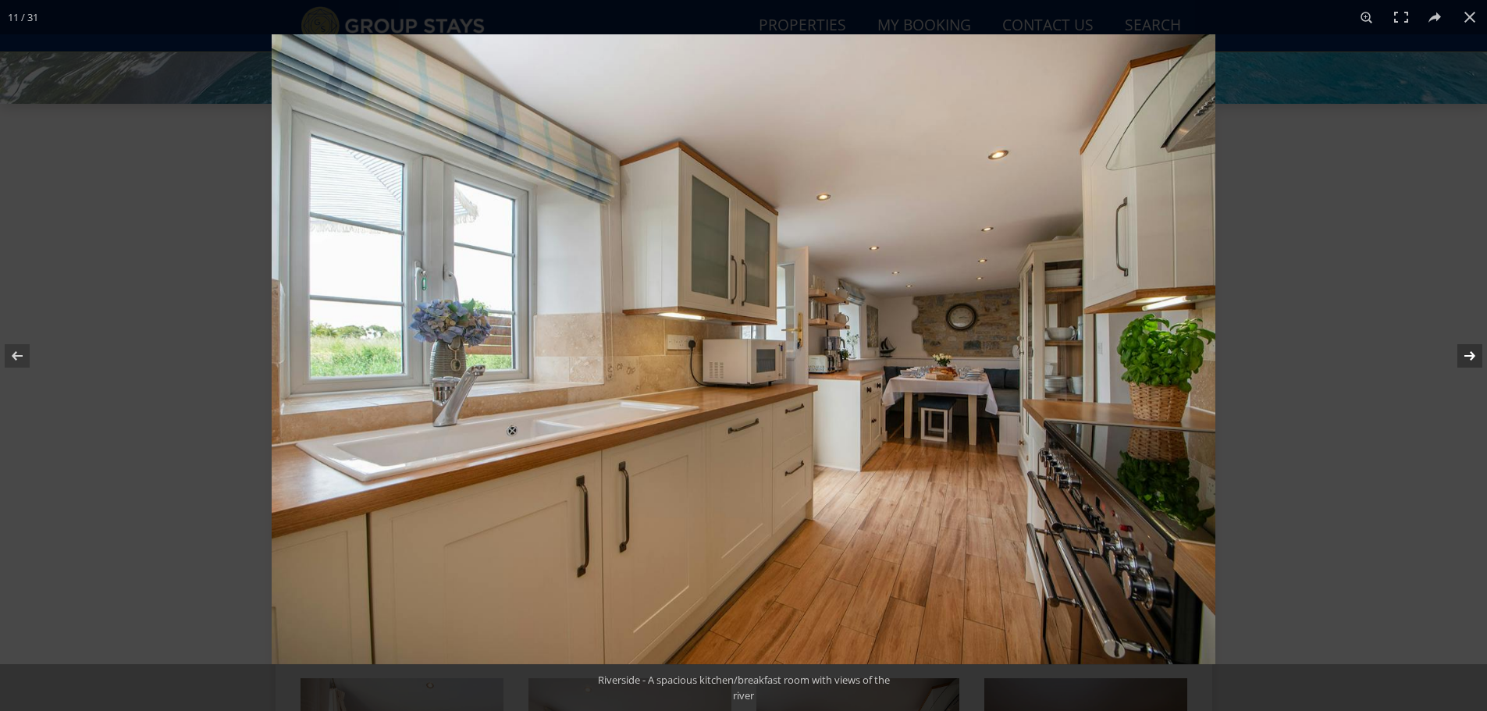
click at [1470, 350] on button at bounding box center [1459, 356] width 55 height 78
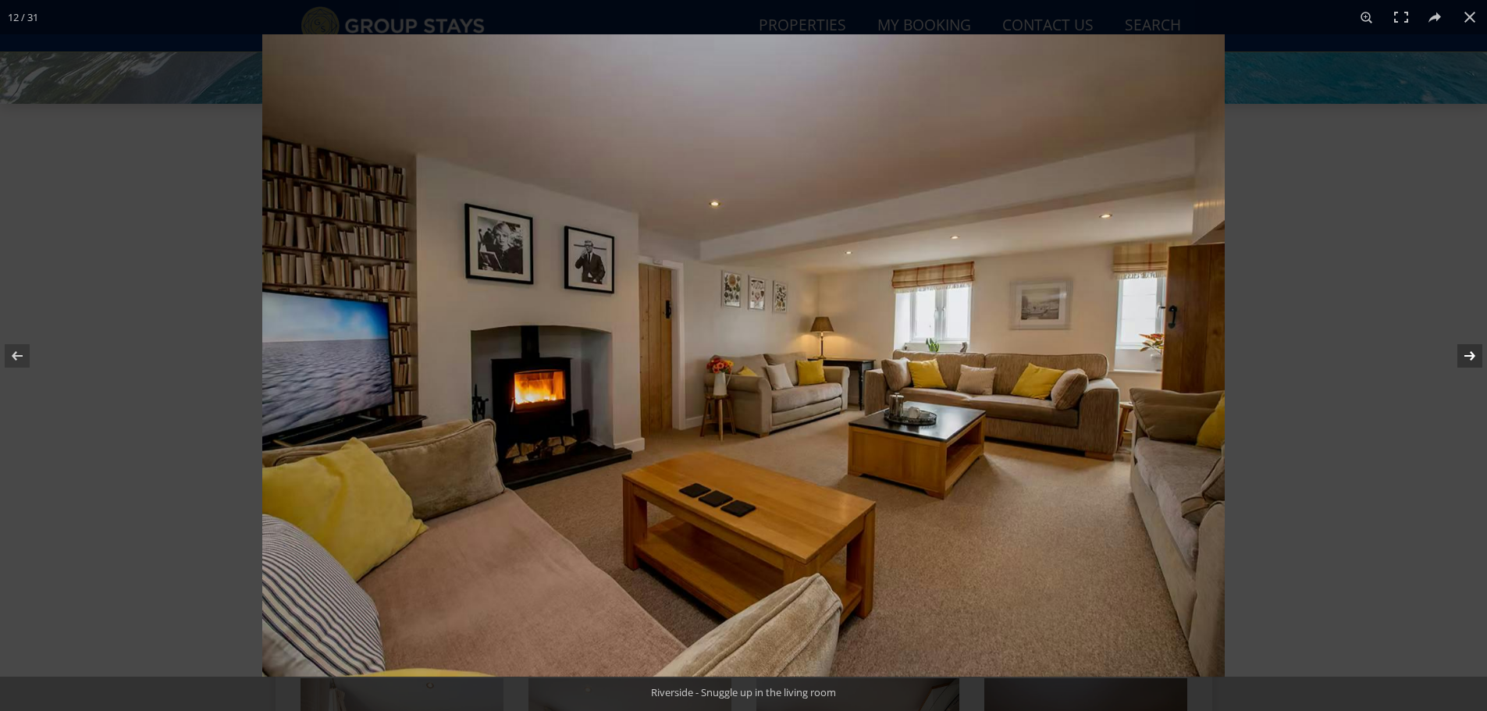
click at [1470, 350] on button at bounding box center [1459, 356] width 55 height 78
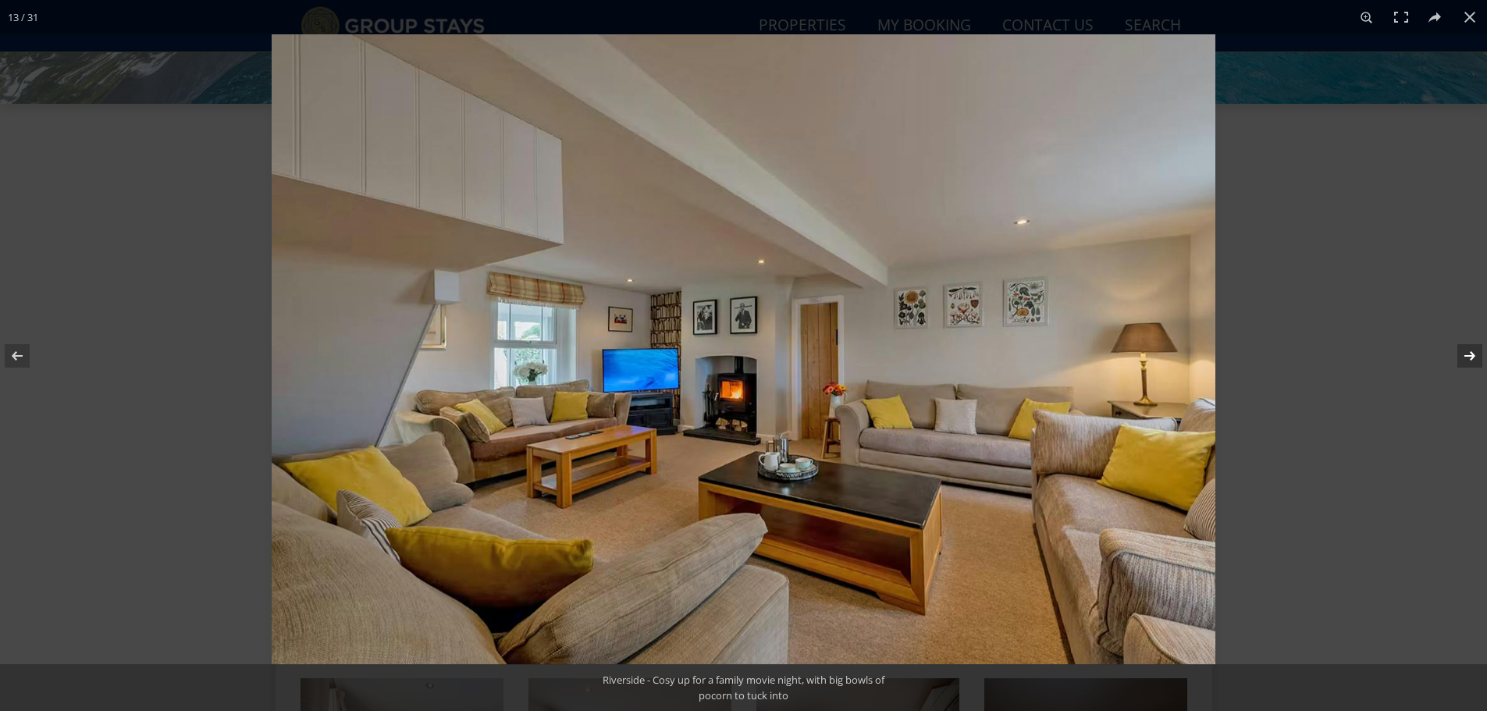
click at [1470, 350] on button at bounding box center [1459, 356] width 55 height 78
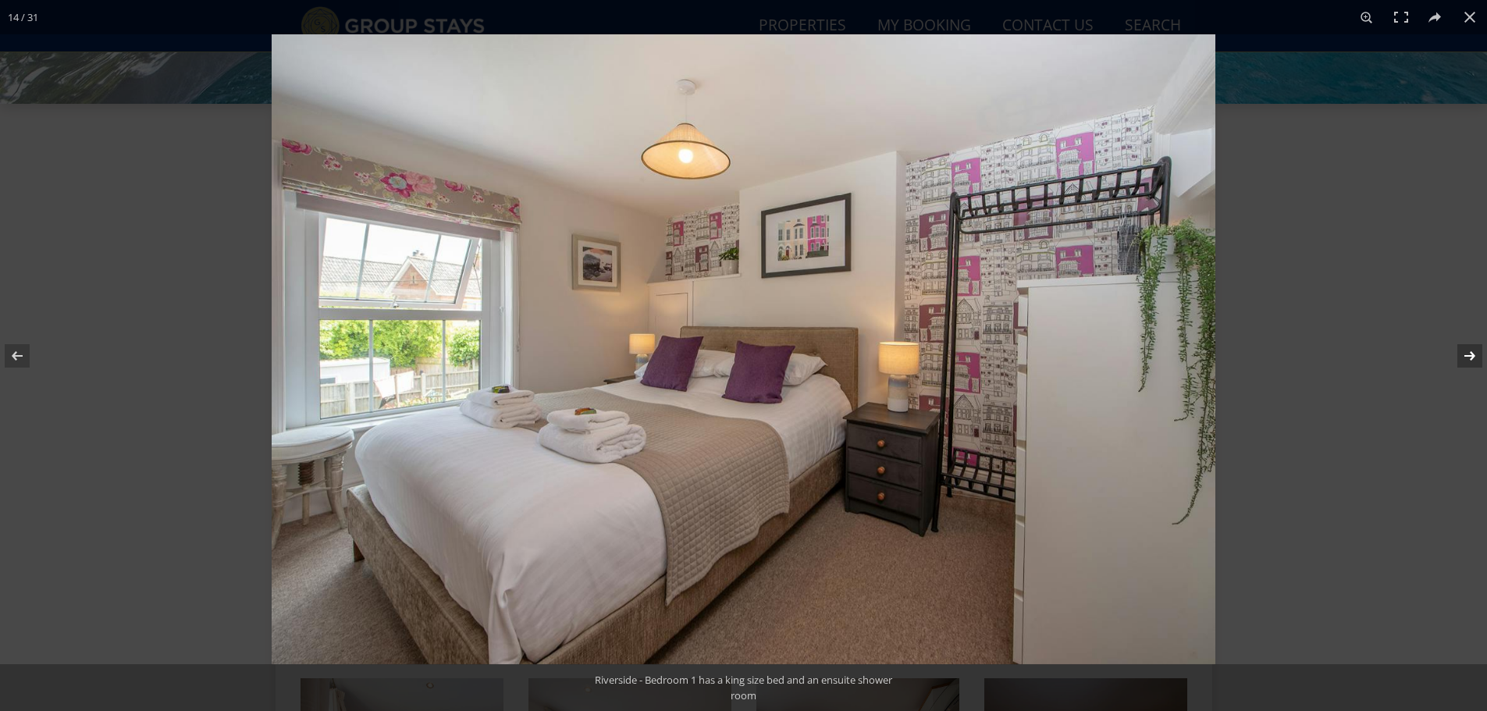
click at [1470, 350] on button at bounding box center [1459, 356] width 55 height 78
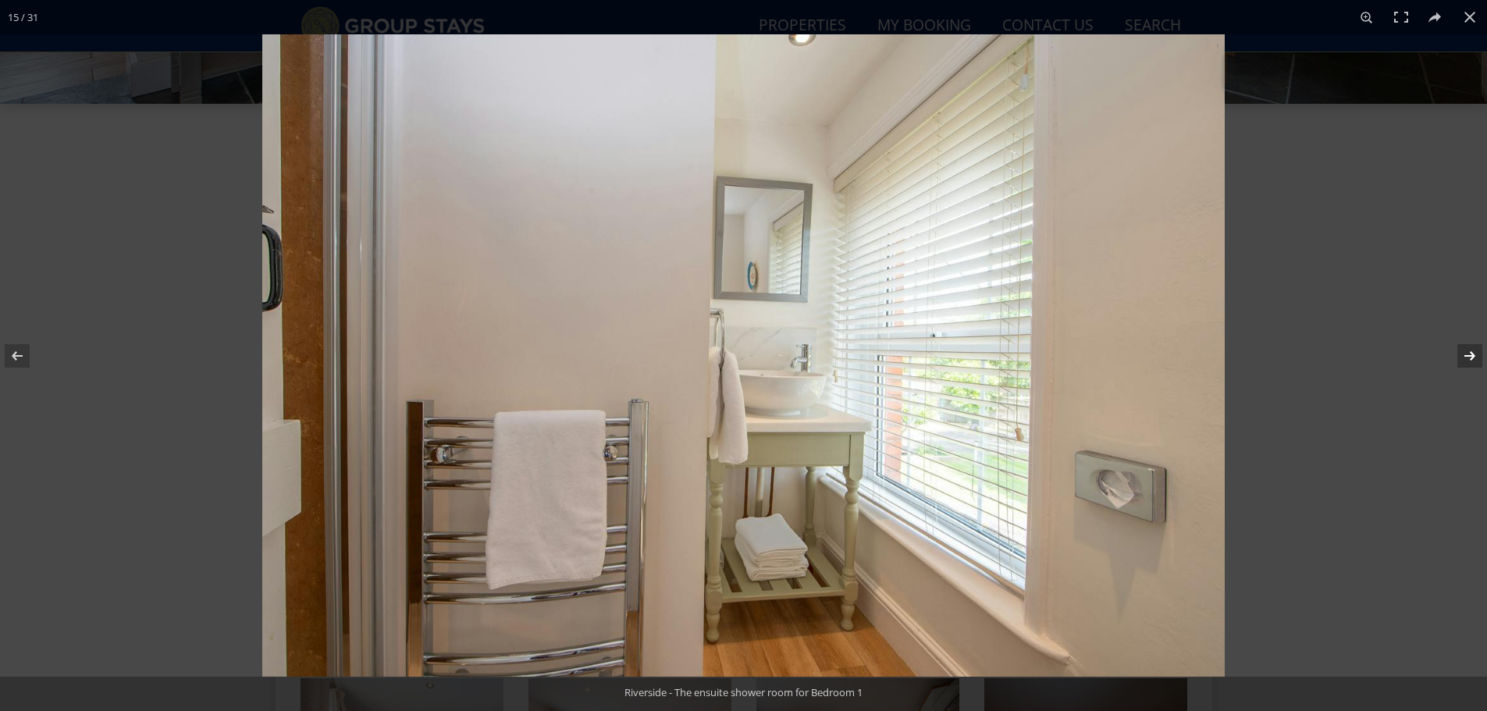
click at [1470, 350] on button at bounding box center [1459, 356] width 55 height 78
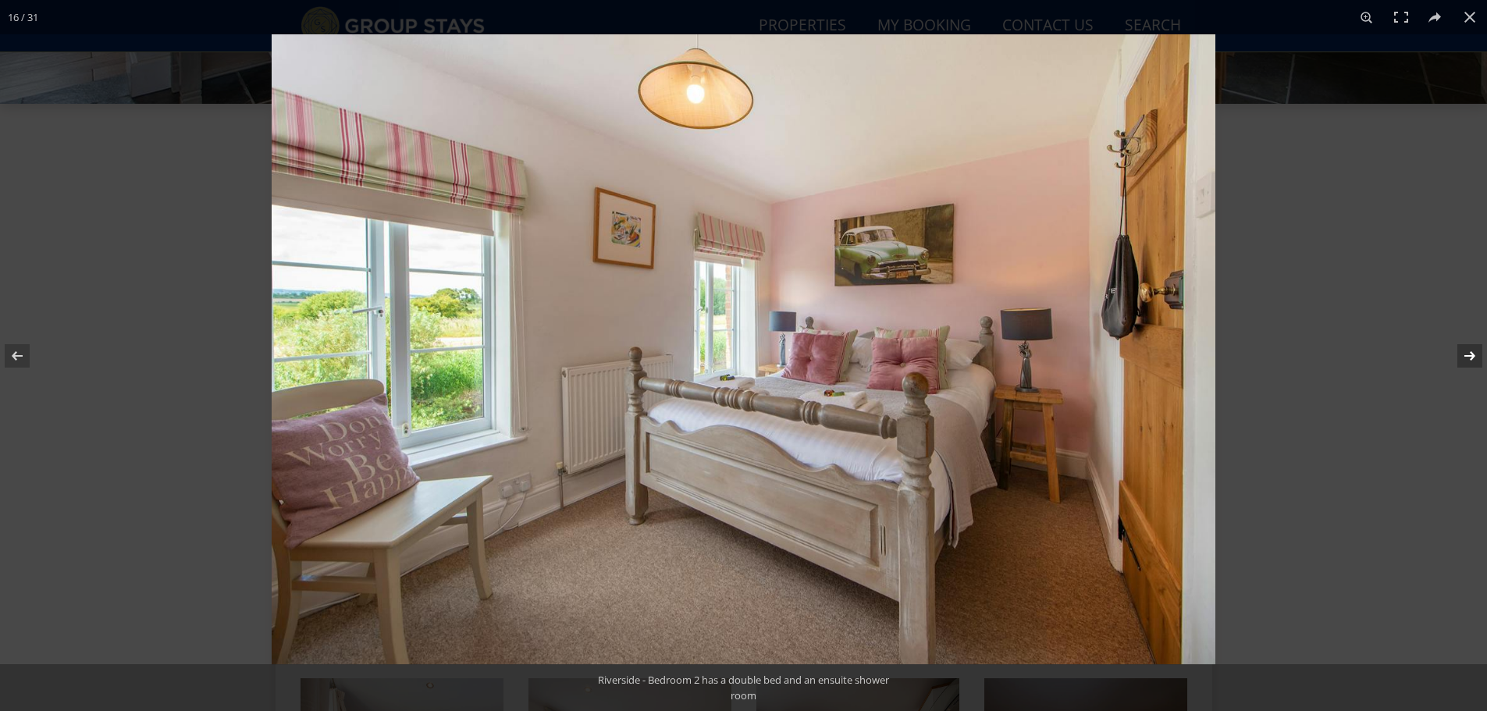
click at [1470, 350] on button at bounding box center [1459, 356] width 55 height 78
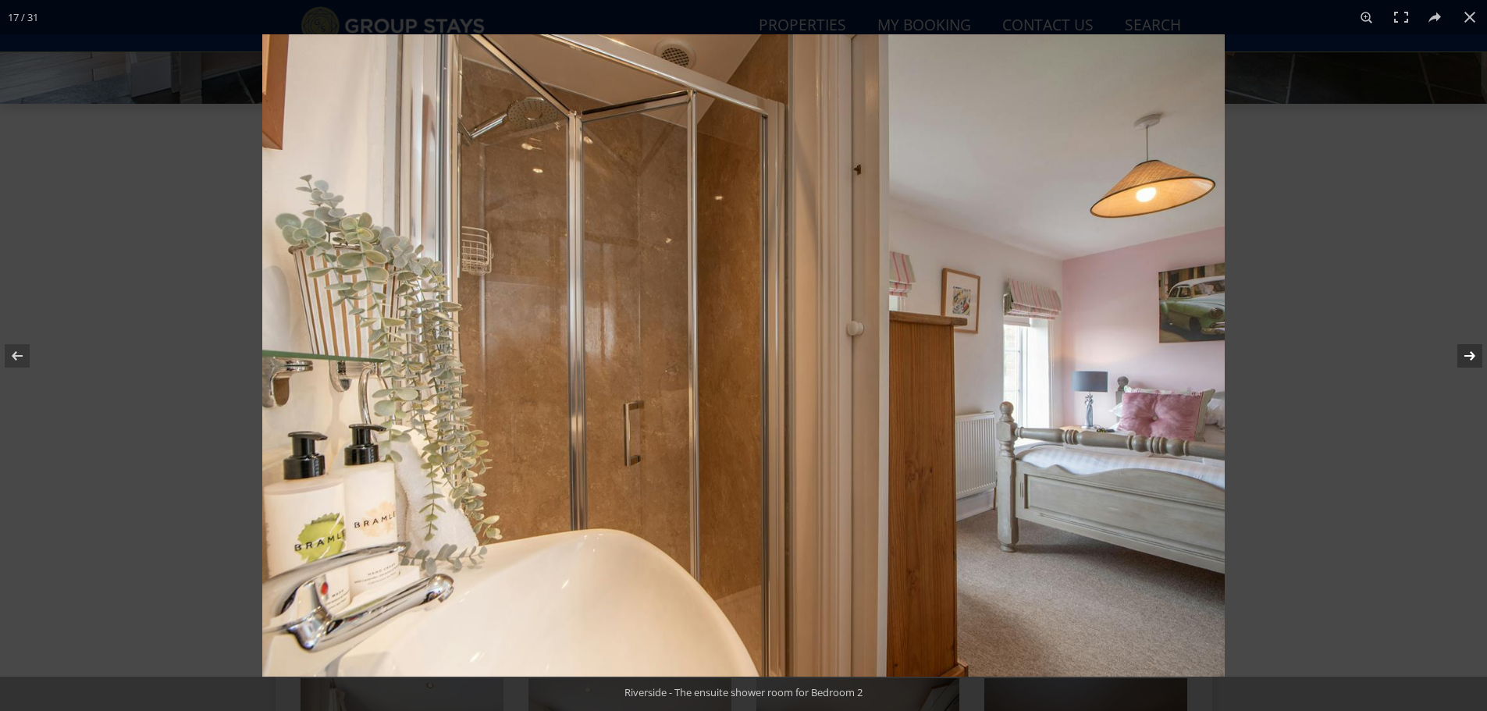
click at [1470, 350] on button at bounding box center [1459, 356] width 55 height 78
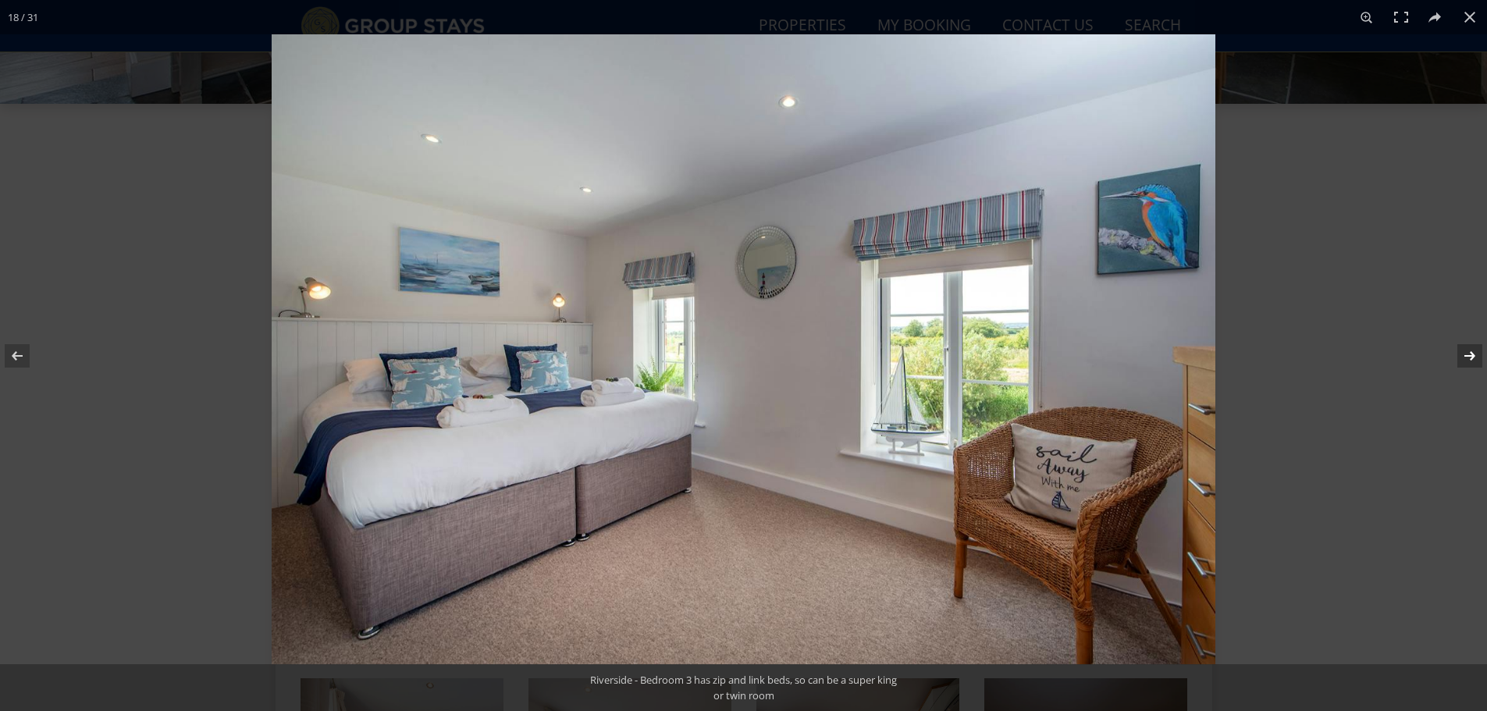
click at [1470, 350] on button at bounding box center [1459, 356] width 55 height 78
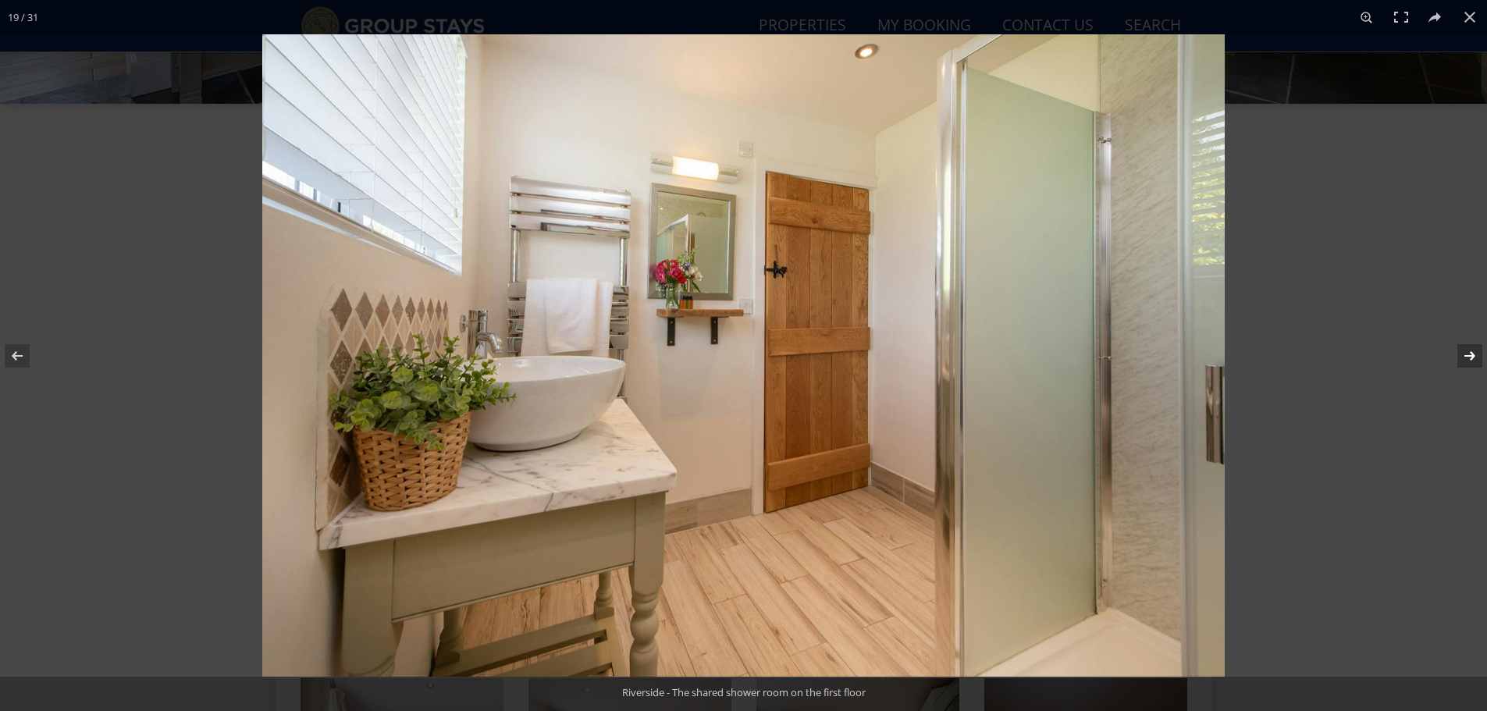
click at [1470, 350] on button at bounding box center [1459, 356] width 55 height 78
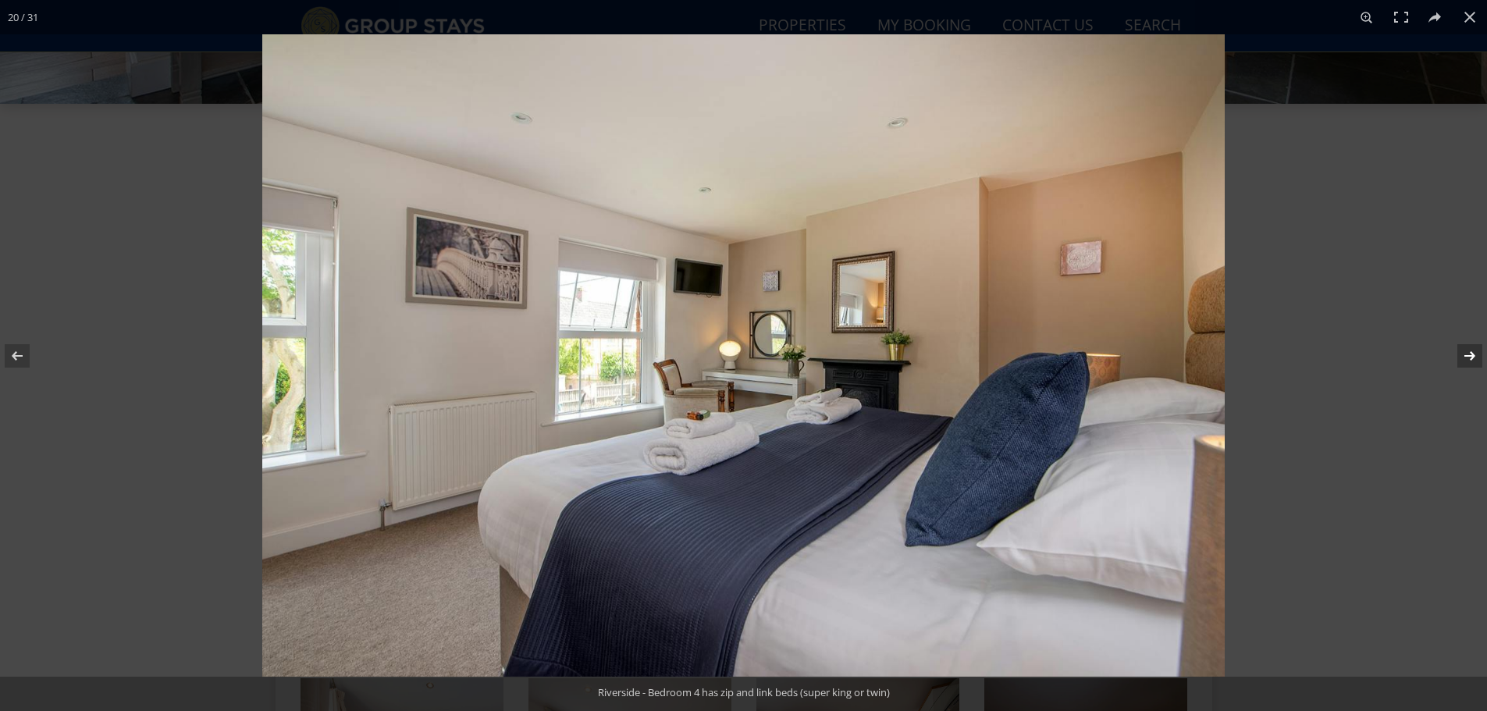
click at [1470, 350] on button at bounding box center [1459, 356] width 55 height 78
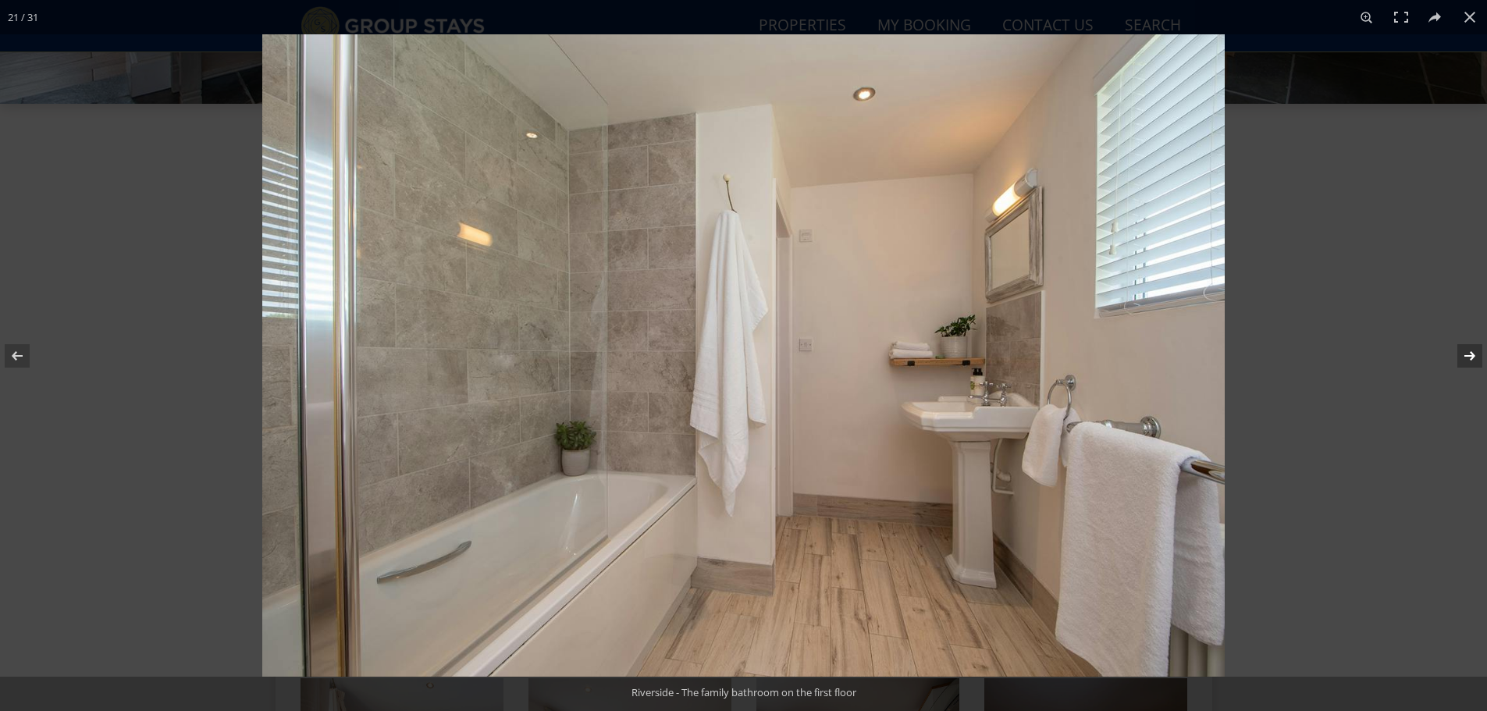
click at [1470, 350] on button at bounding box center [1459, 356] width 55 height 78
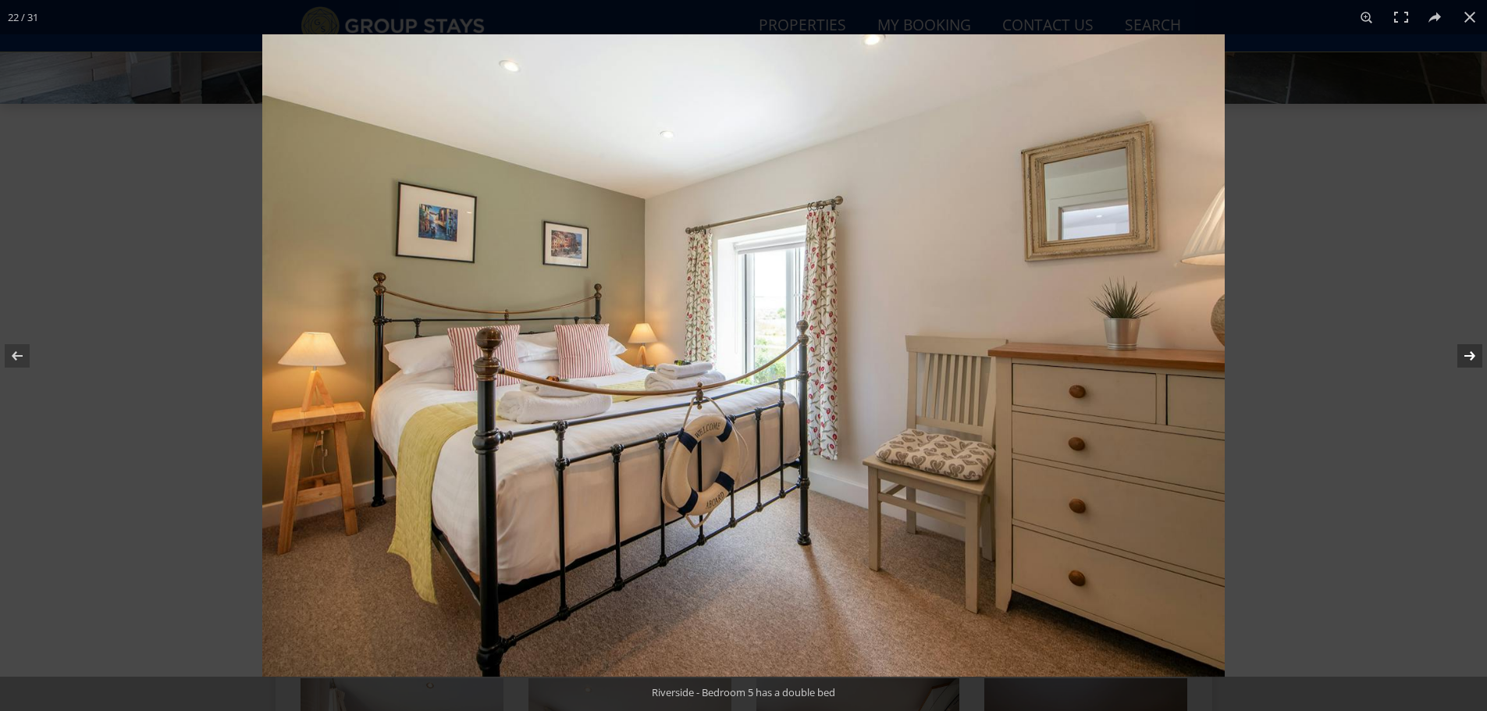
click at [1470, 350] on button at bounding box center [1459, 356] width 55 height 78
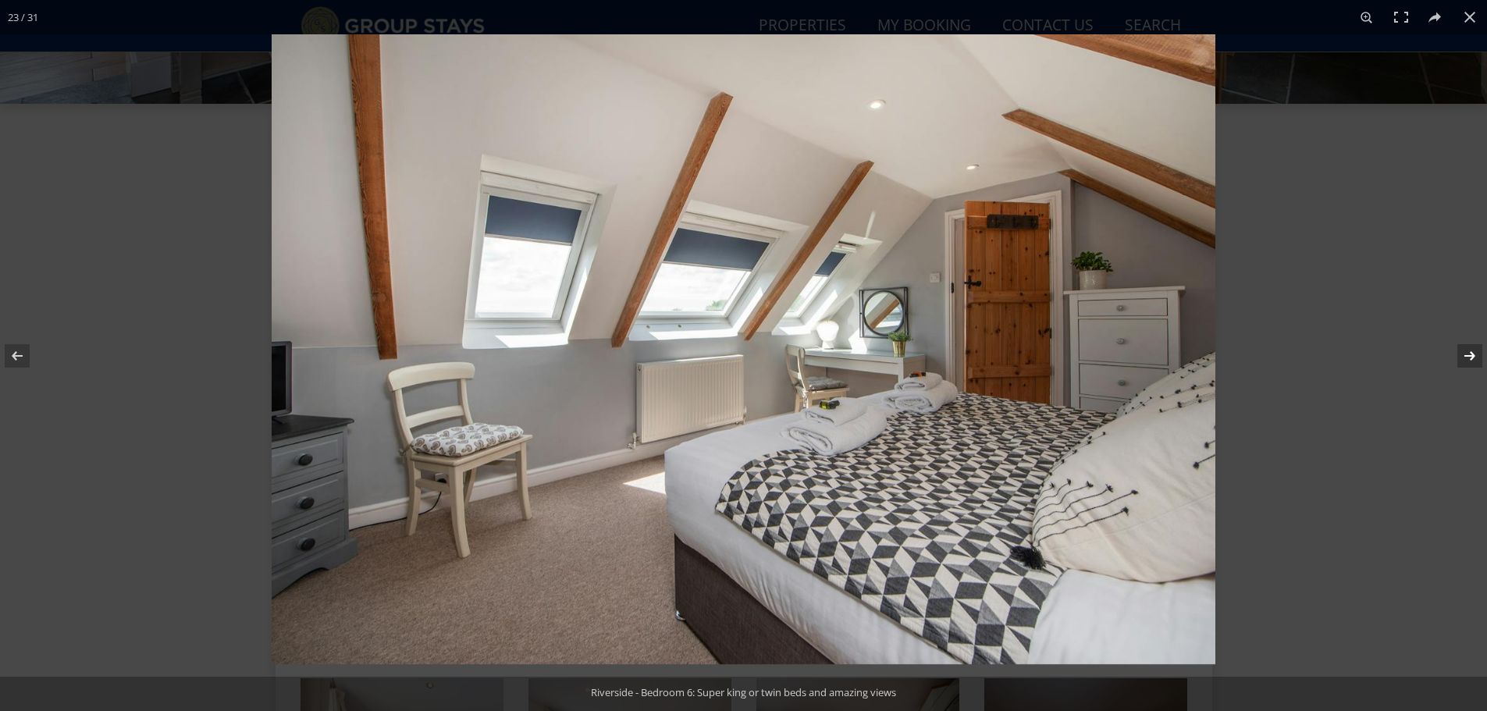
click at [1470, 350] on button at bounding box center [1459, 356] width 55 height 78
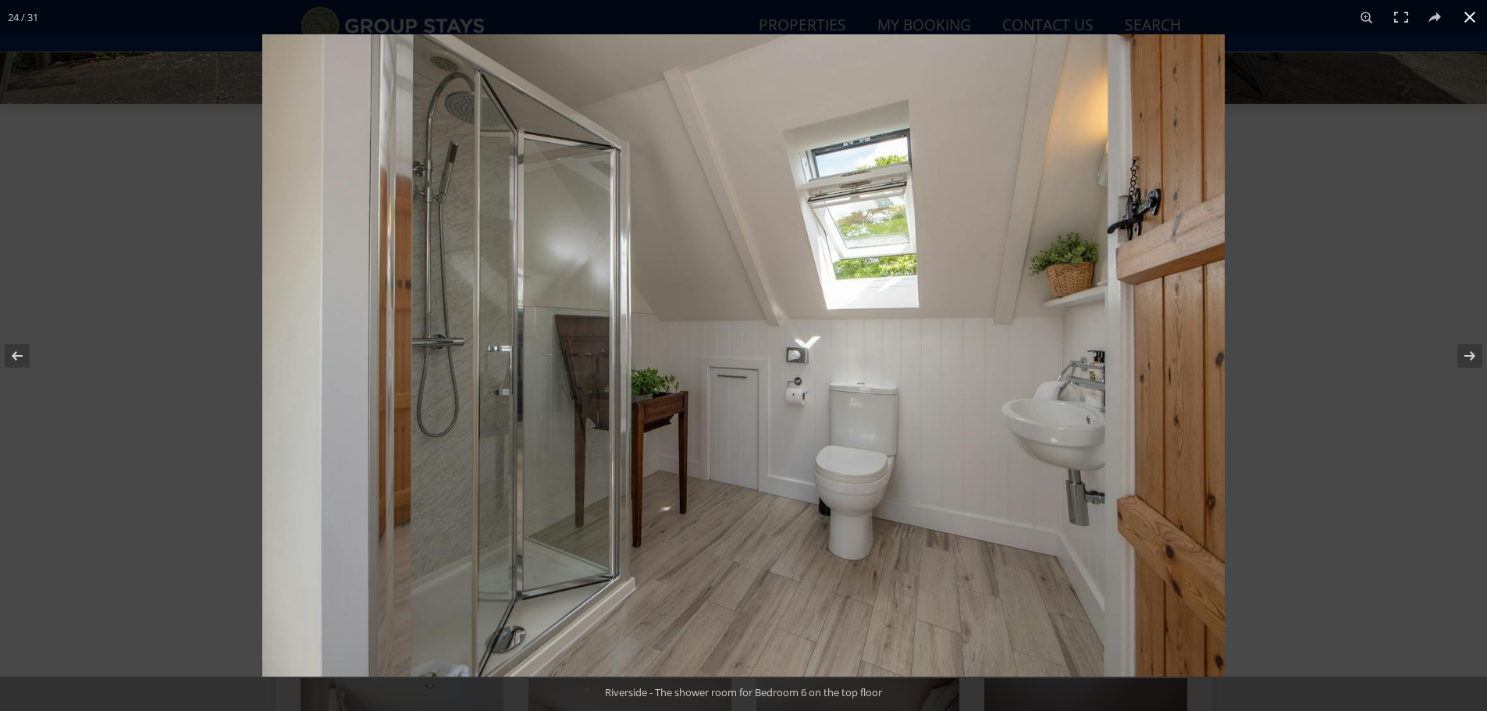
click at [1468, 12] on button at bounding box center [1470, 17] width 34 height 34
